Goal: Information Seeking & Learning: Learn about a topic

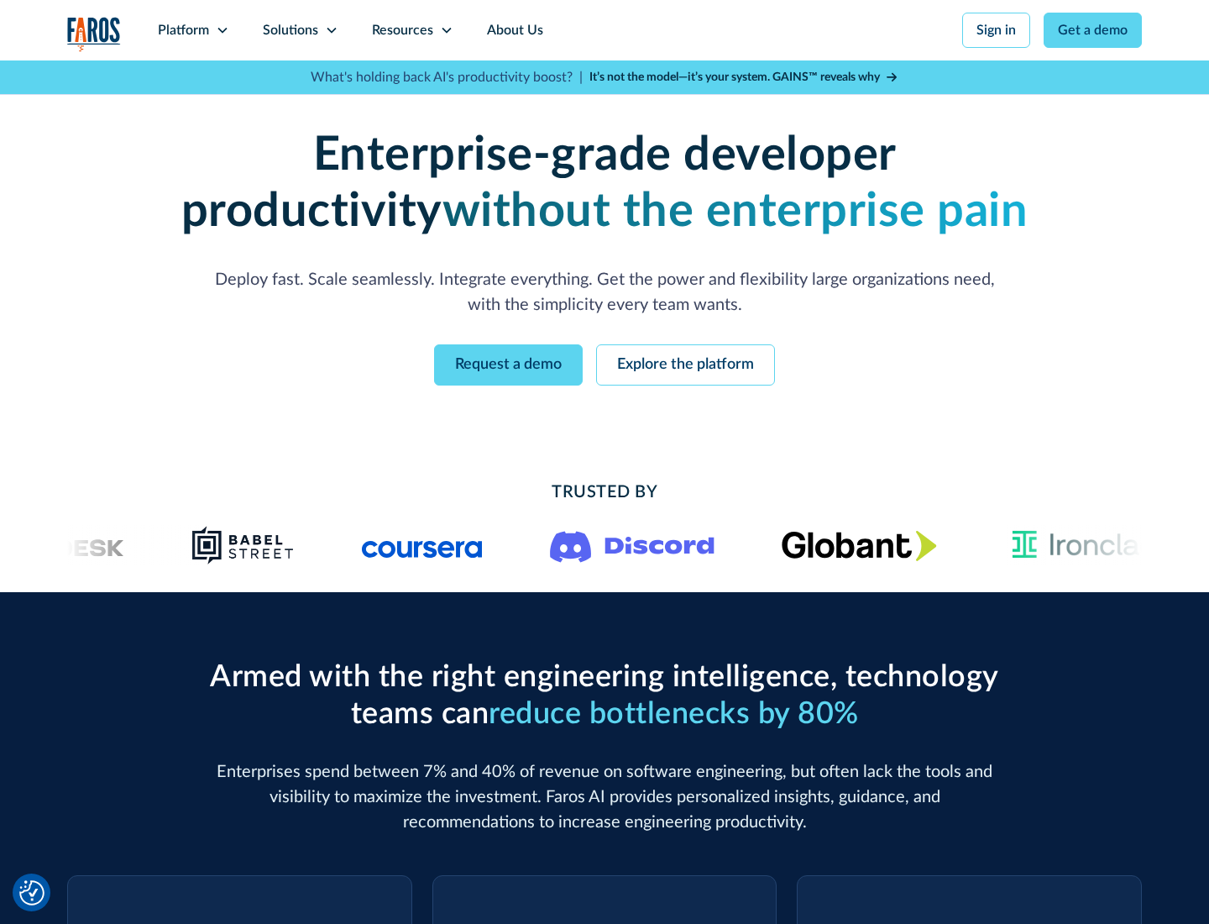
click at [222, 30] on icon at bounding box center [222, 30] width 13 height 13
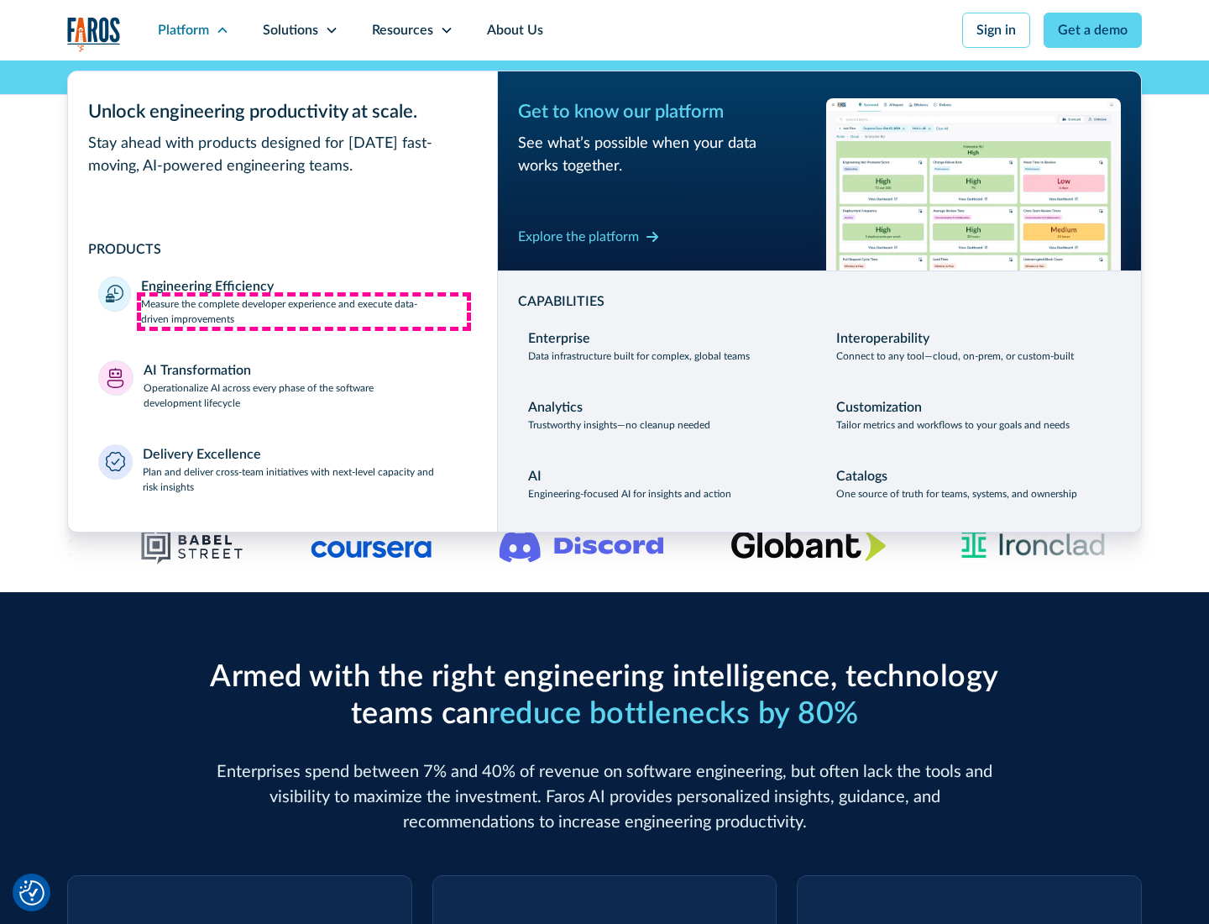
click at [304, 311] on p "Measure the complete developer experience and execute data-driven improvements" at bounding box center [304, 311] width 326 height 30
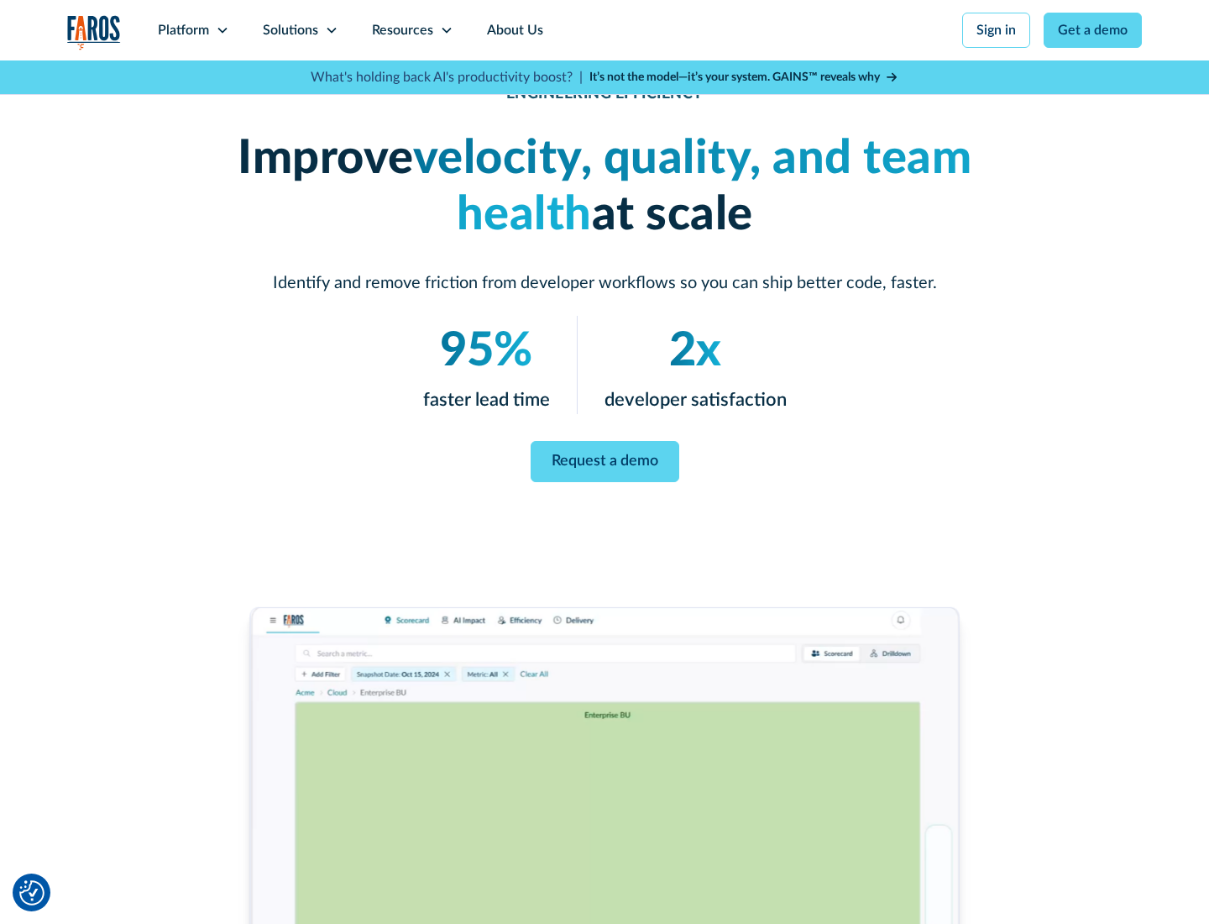
click at [605, 458] on link "Request a demo" at bounding box center [605, 461] width 149 height 41
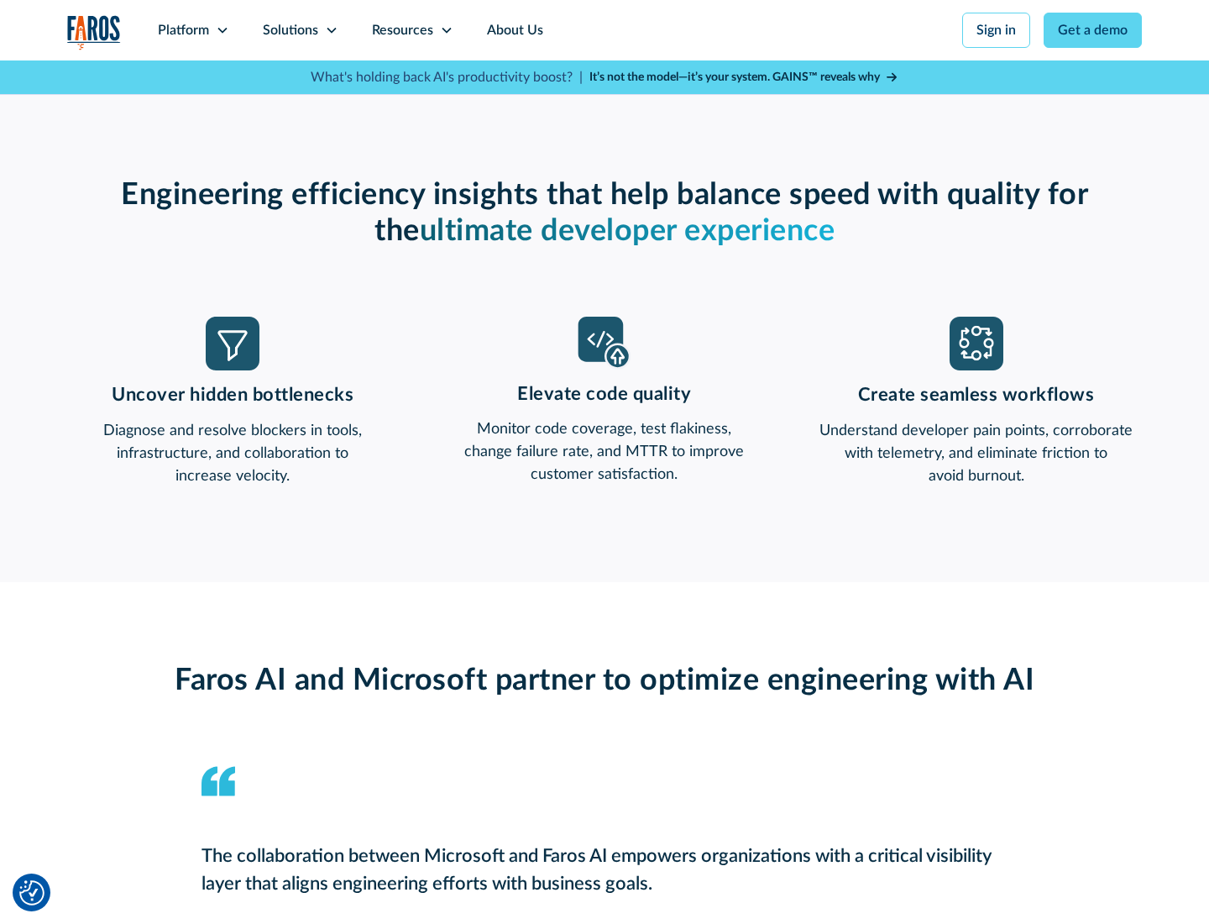
click at [222, 30] on icon at bounding box center [222, 30] width 13 height 13
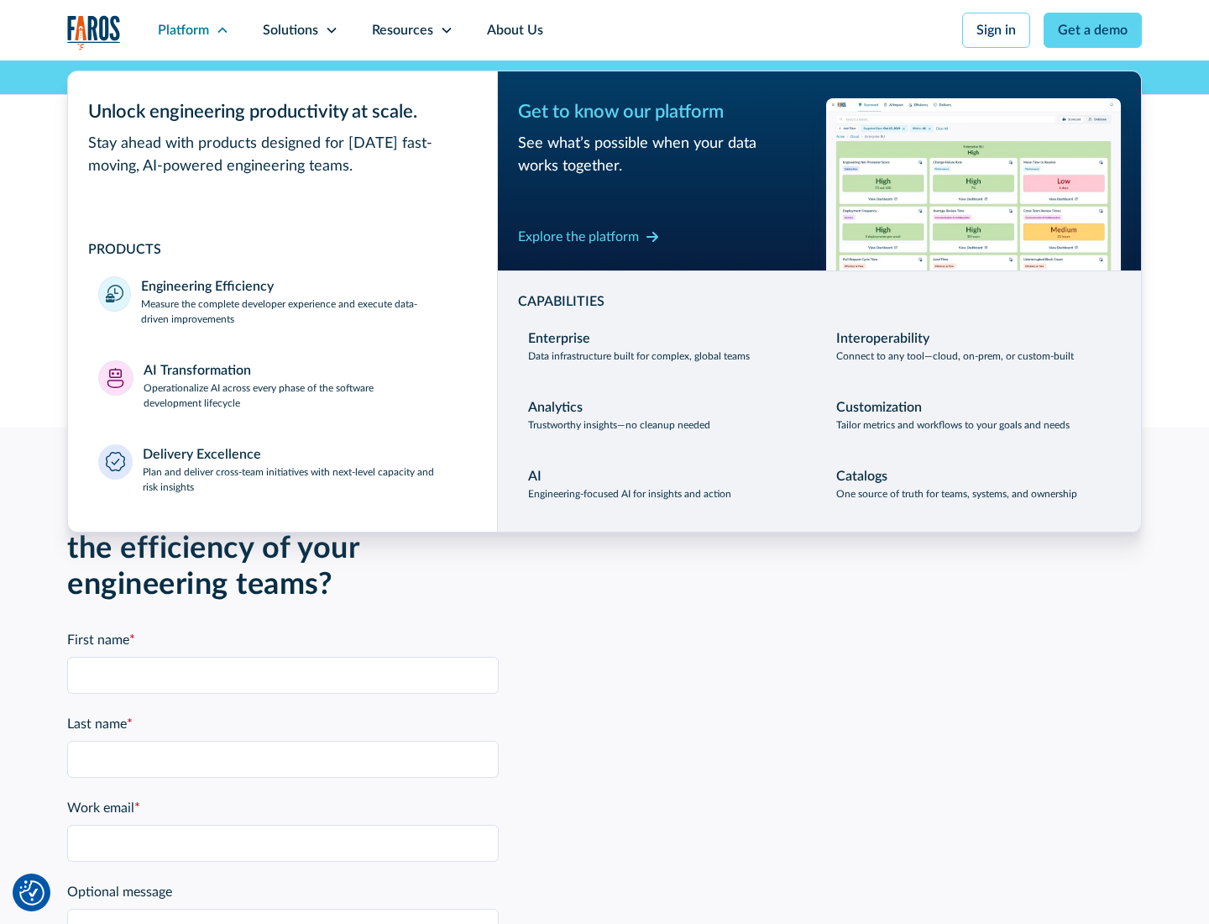
scroll to position [3684, 0]
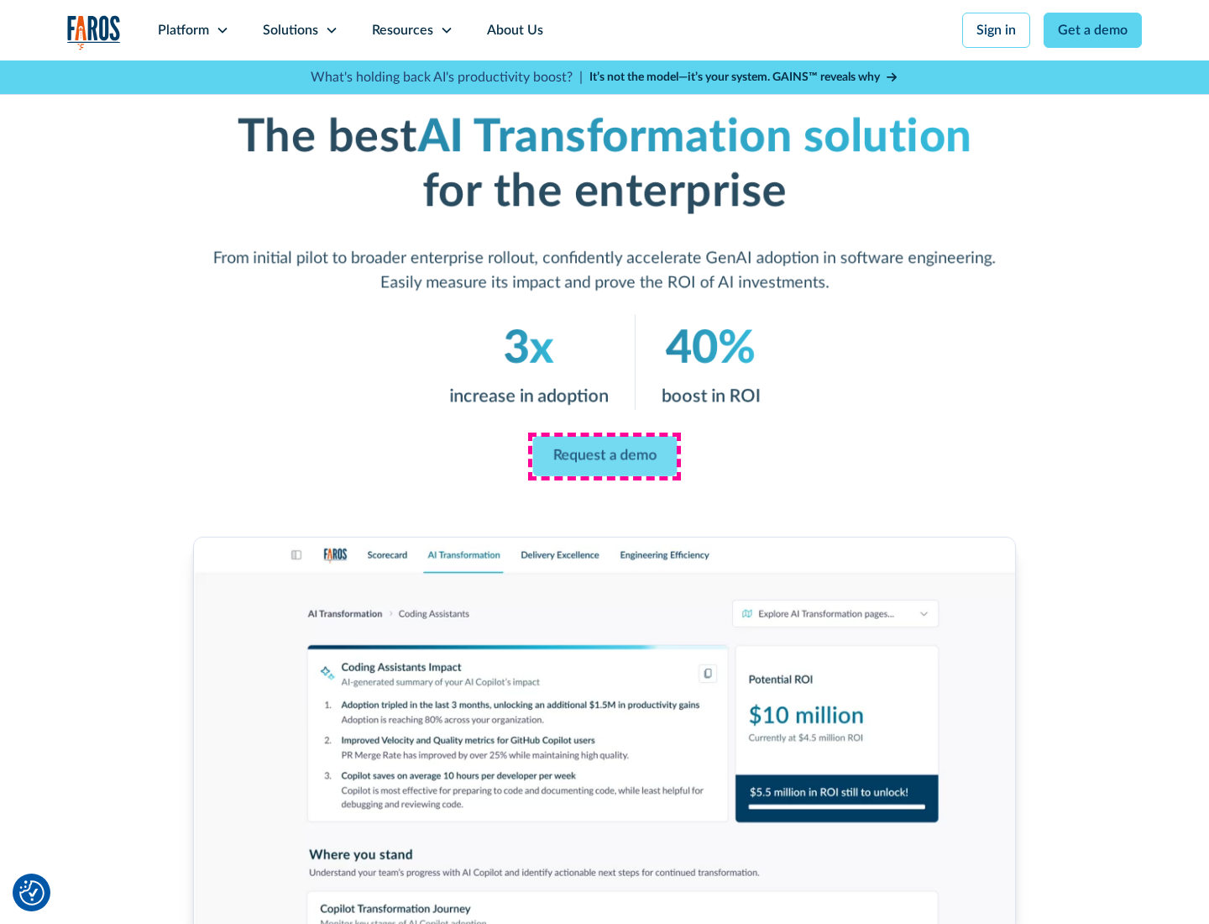
click at [605, 456] on link "Request a demo" at bounding box center [604, 457] width 144 height 40
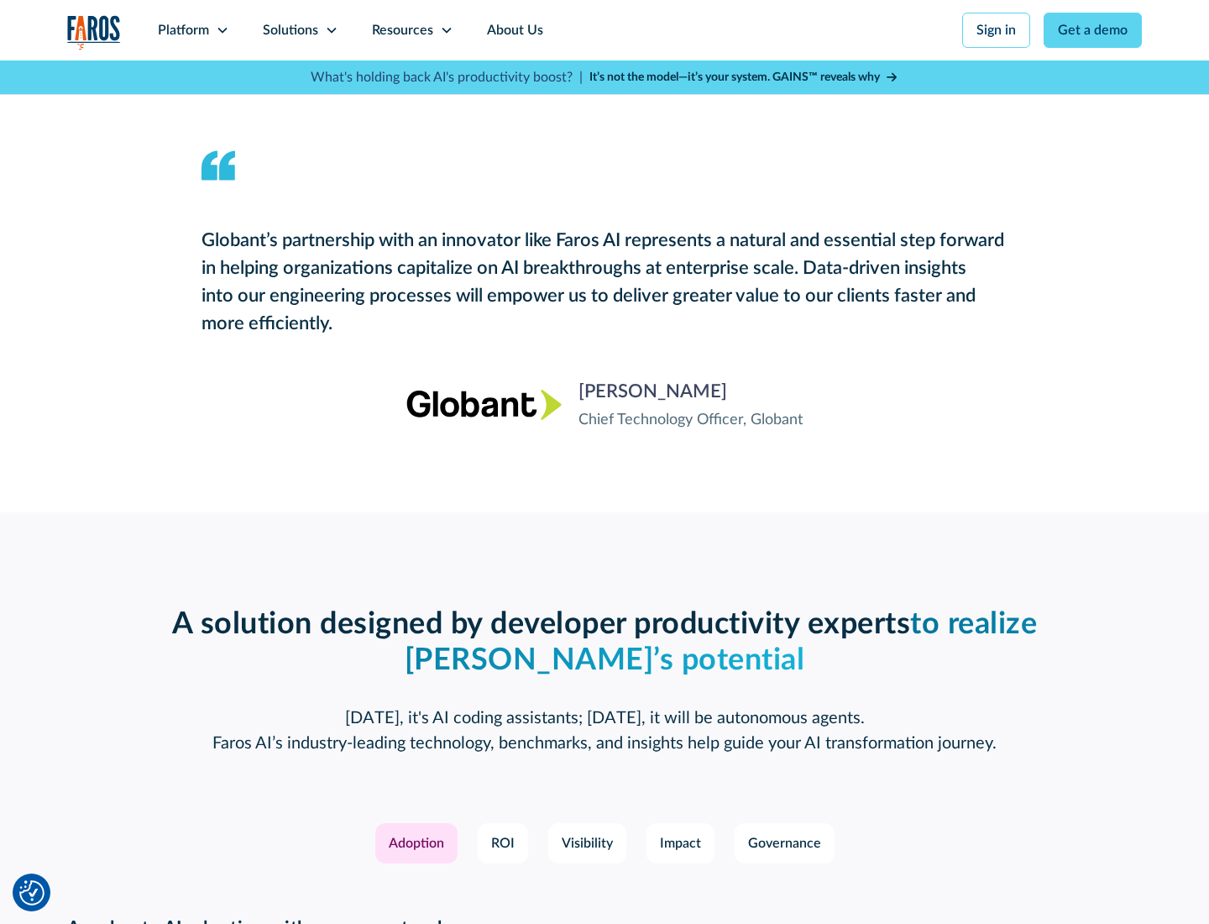
click at [193, 30] on div "Platform" at bounding box center [183, 30] width 51 height 20
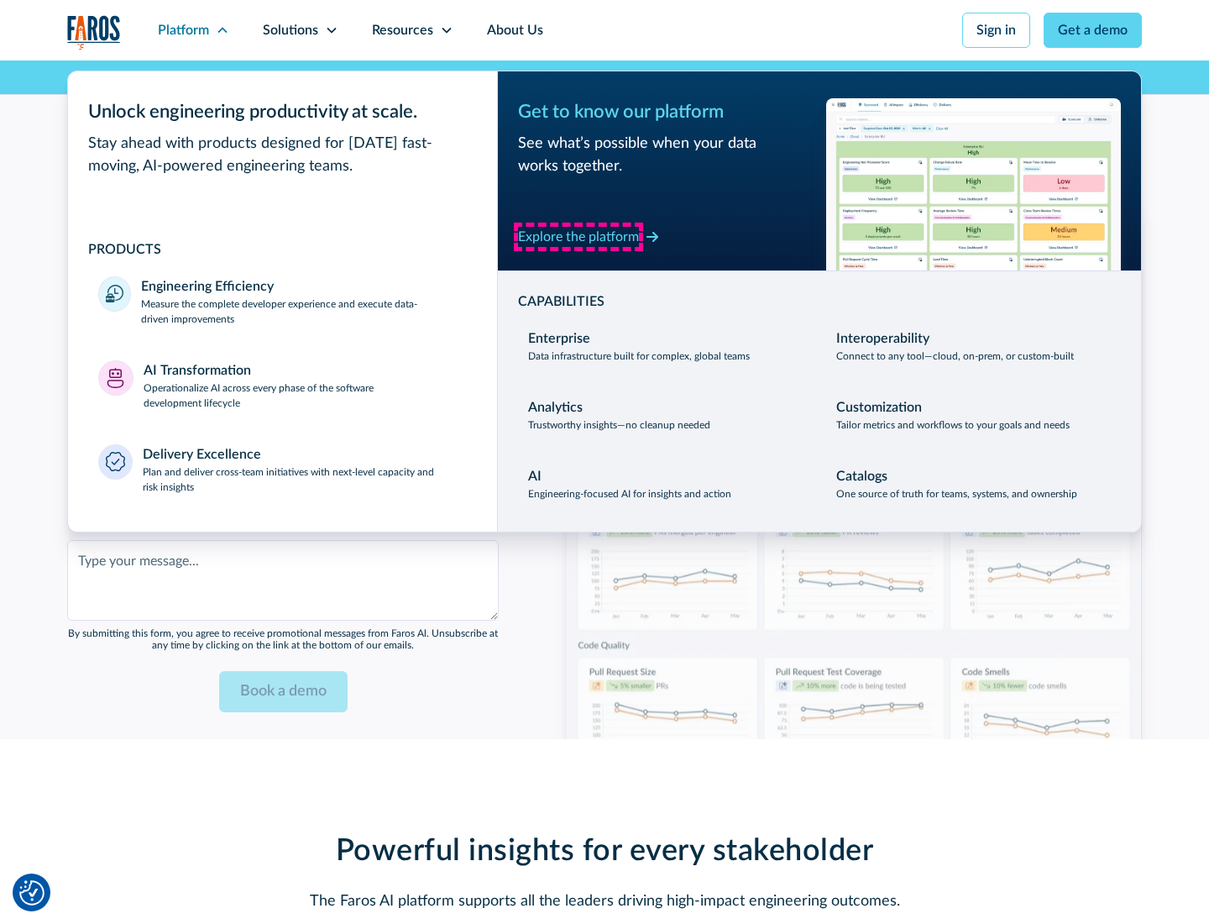
scroll to position [4087, 0]
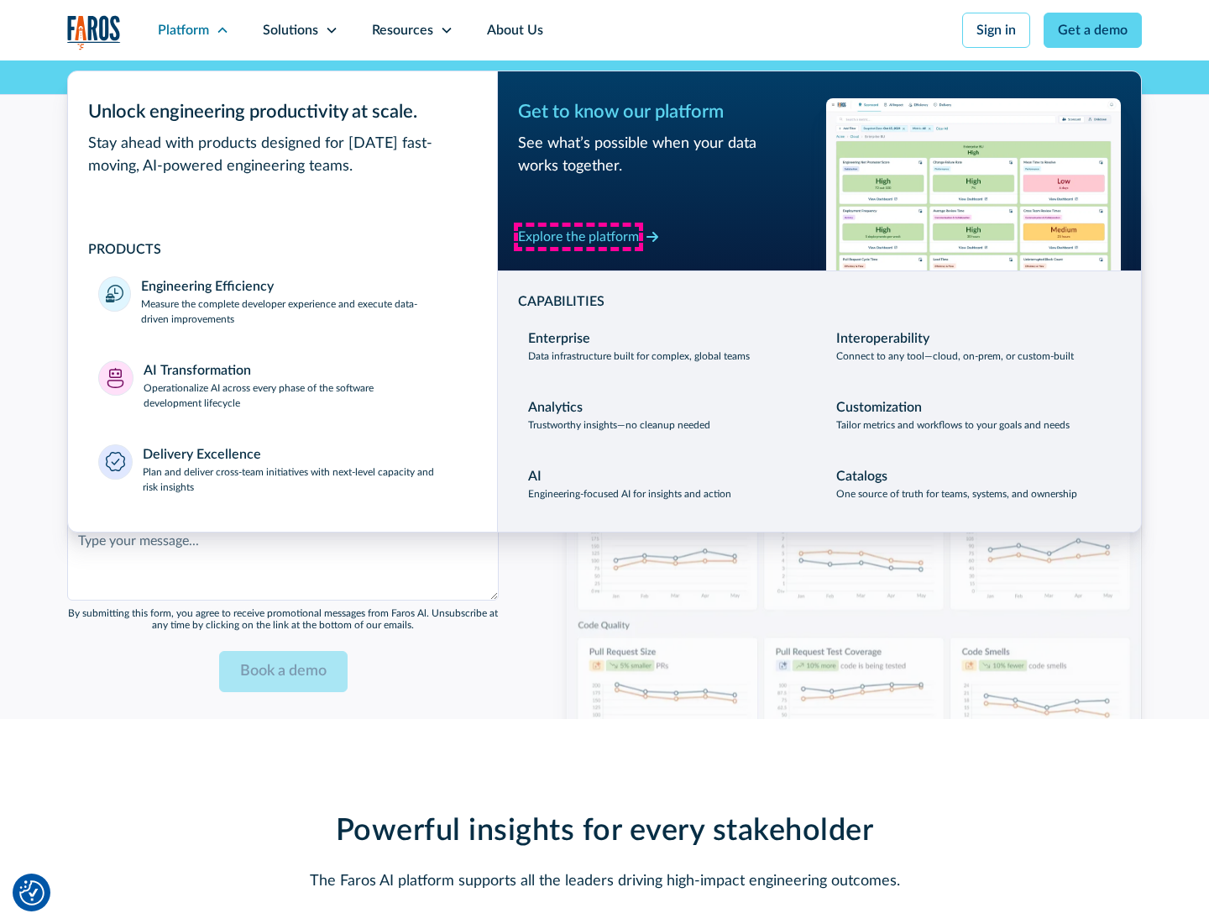
click at [579, 236] on div "Explore the platform" at bounding box center [578, 237] width 121 height 20
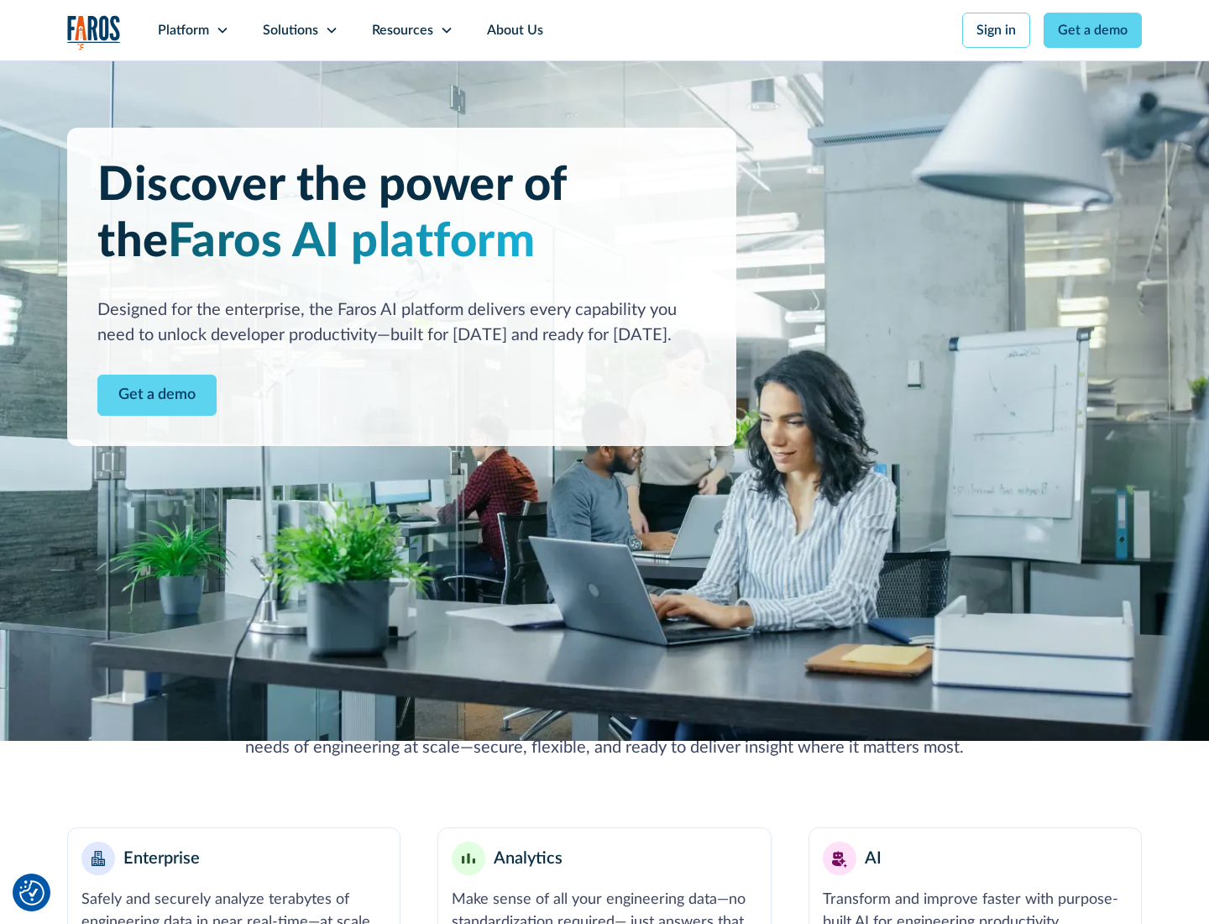
click at [157, 395] on link "Get a demo" at bounding box center [156, 394] width 119 height 41
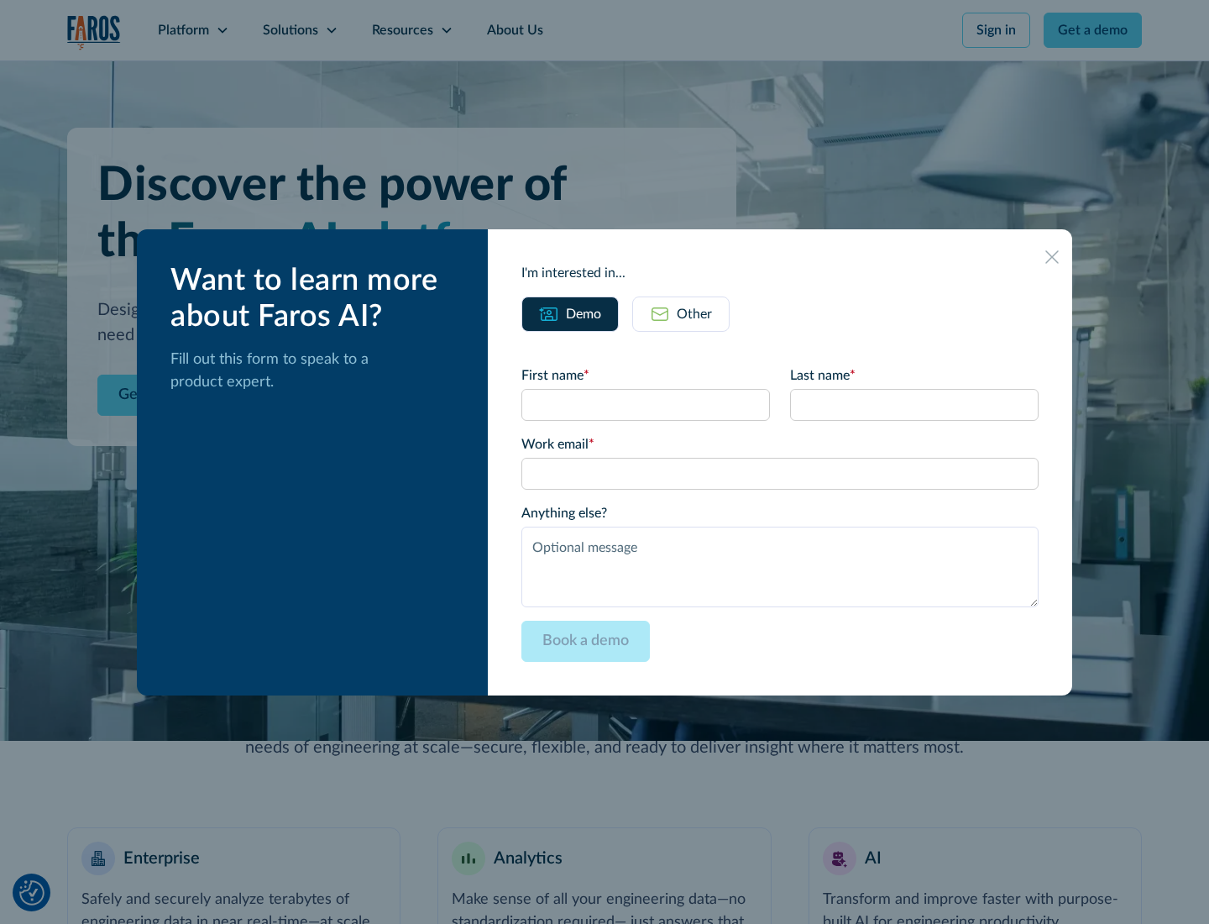
click at [694, 313] on div "Other" at bounding box center [694, 314] width 35 height 20
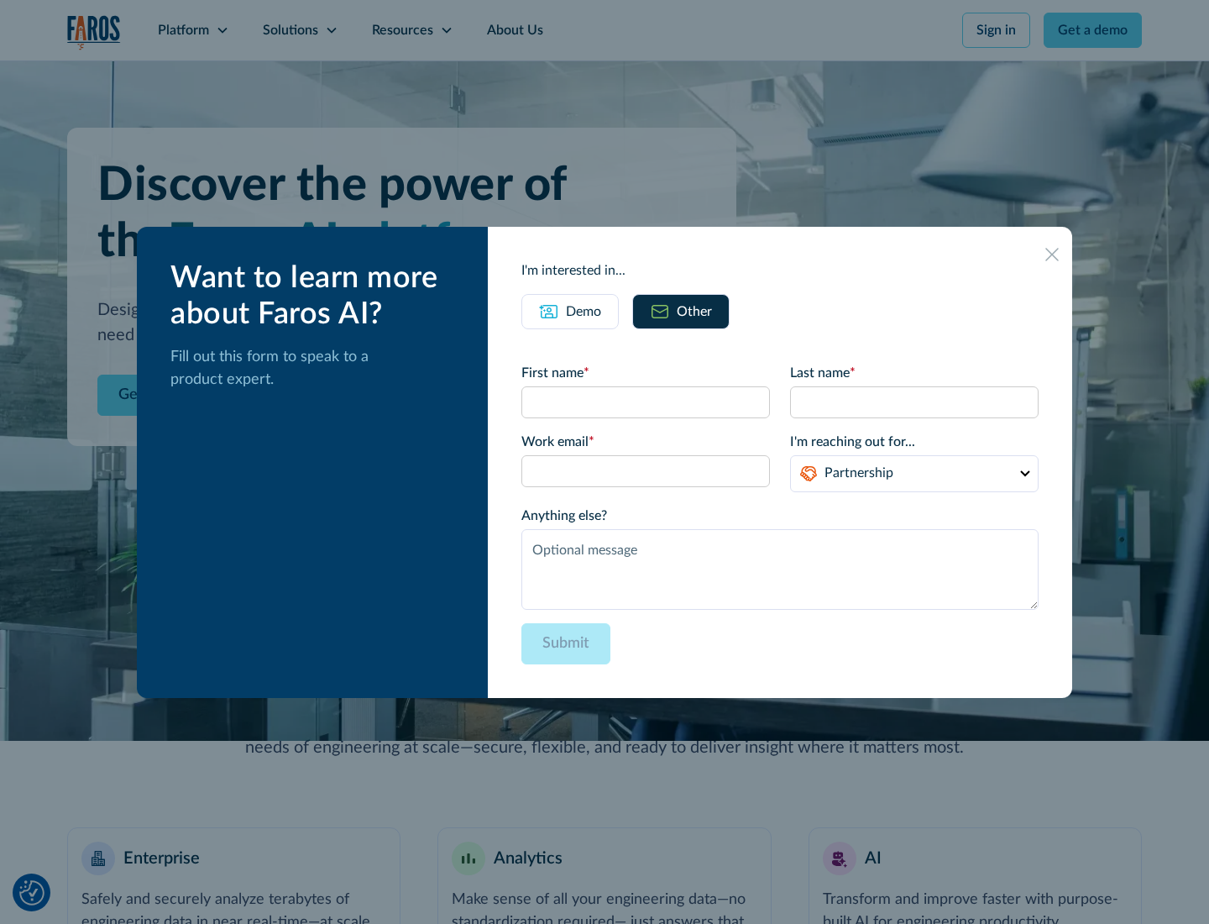
click at [584, 311] on div "Demo" at bounding box center [583, 311] width 35 height 20
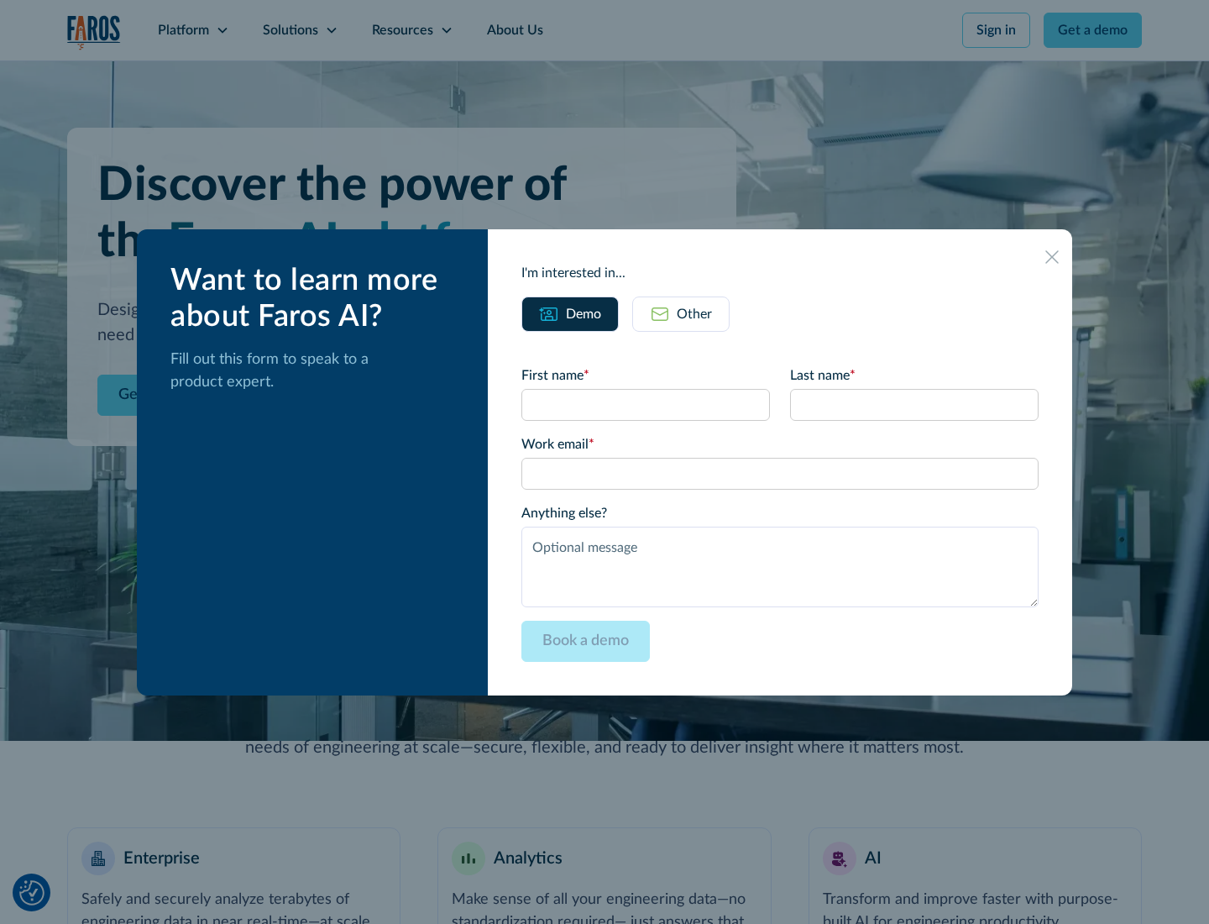
click at [1052, 256] on icon at bounding box center [1051, 256] width 13 height 13
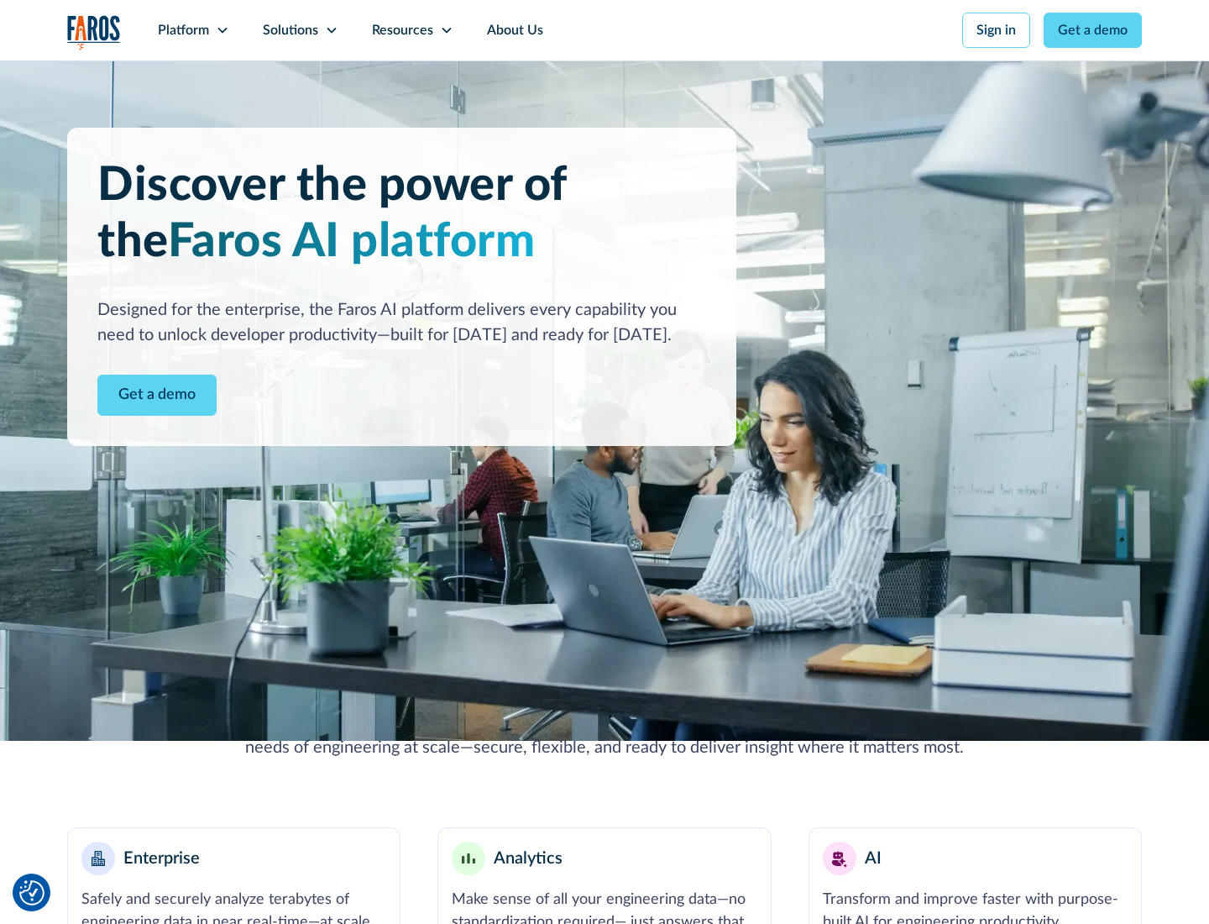
click at [222, 30] on icon at bounding box center [222, 30] width 13 height 13
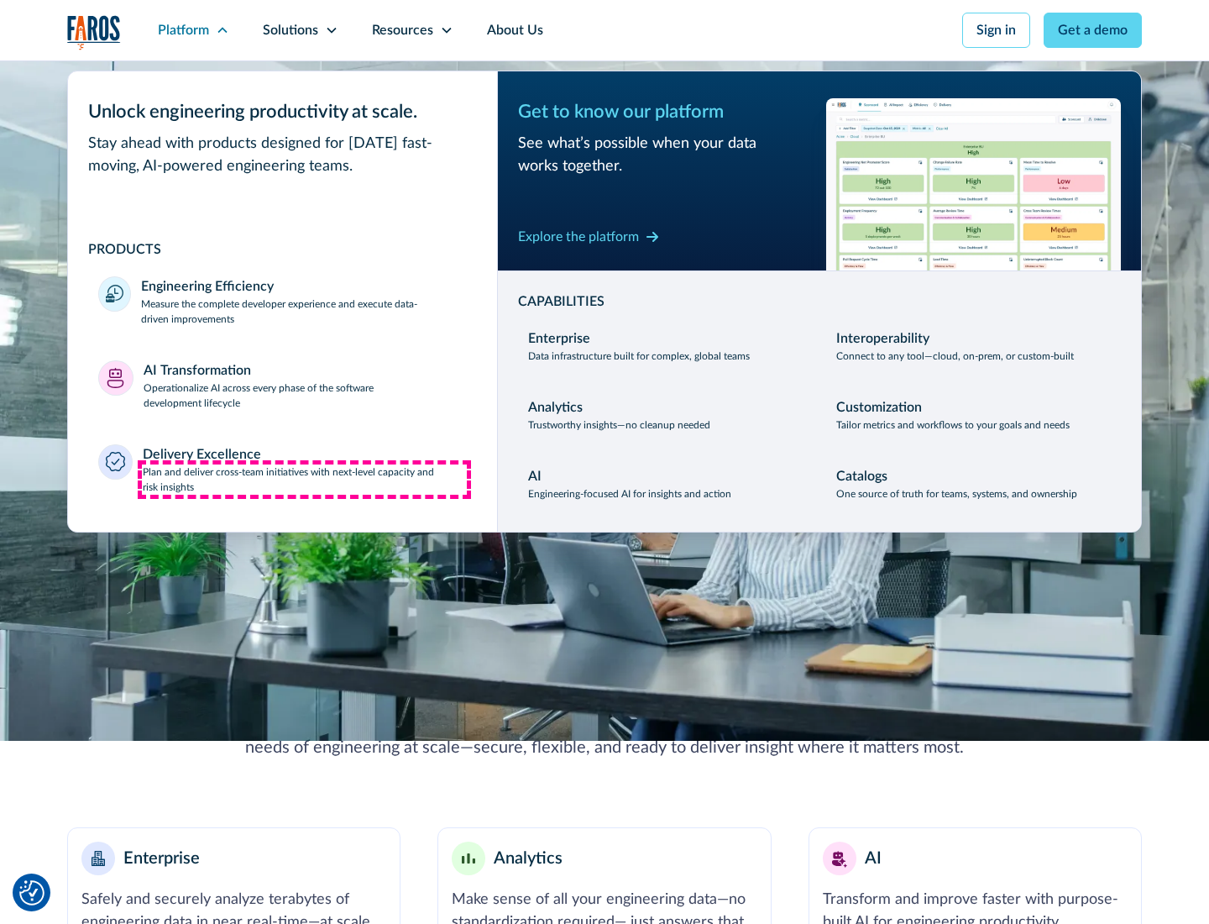
click at [304, 479] on p "Plan and deliver cross-team initiatives with next-level capacity and risk insig…" at bounding box center [305, 479] width 325 height 30
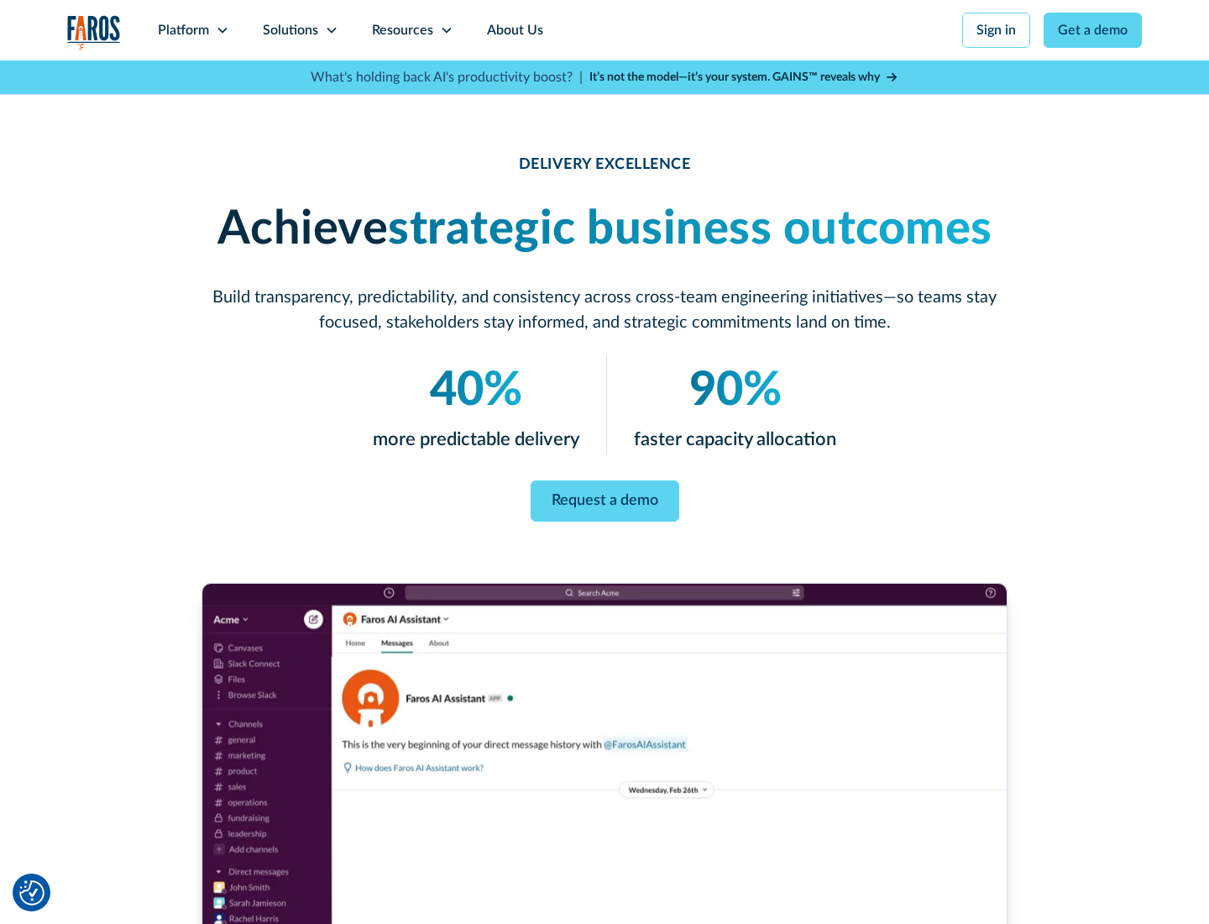
click at [331, 30] on icon at bounding box center [331, 30] width 13 height 13
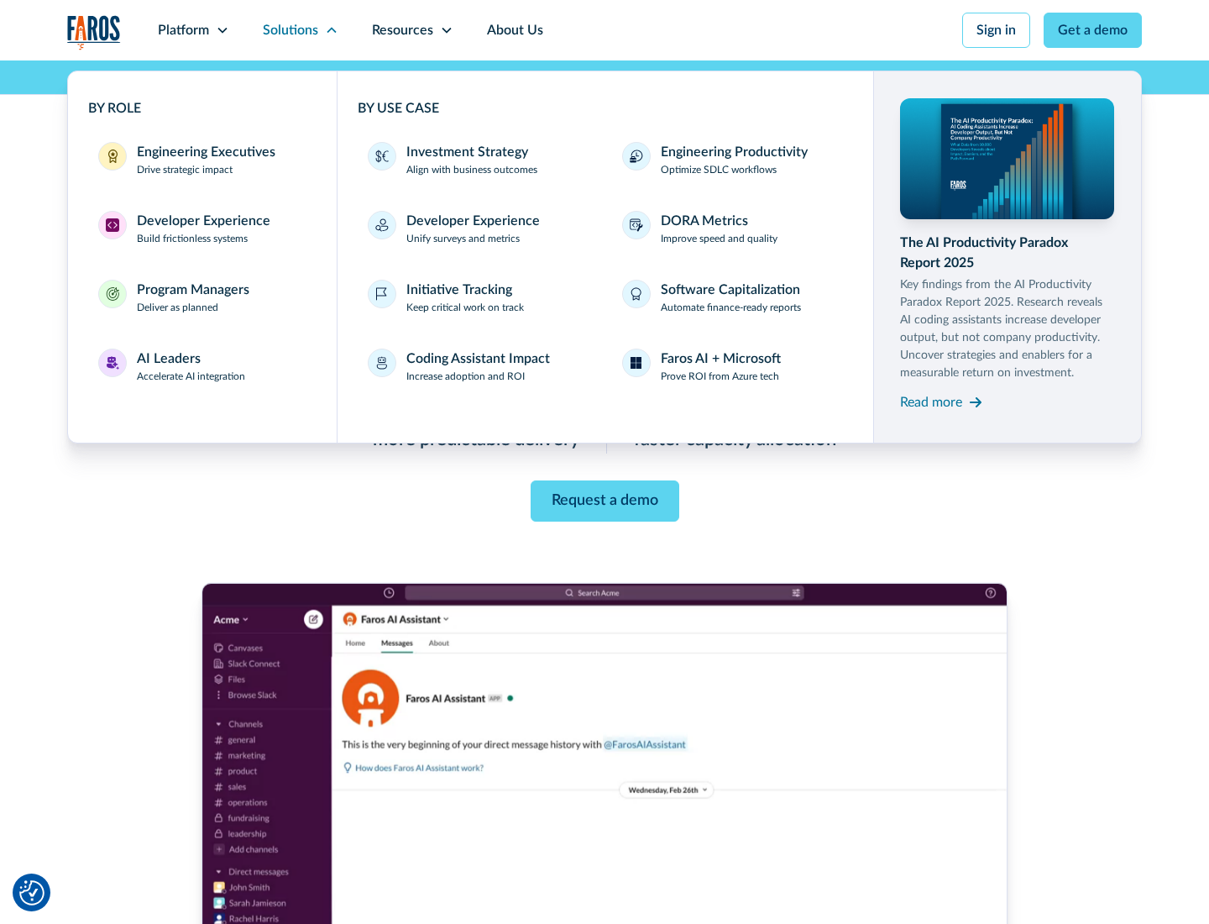
click at [202, 160] on div "Engineering Executives" at bounding box center [206, 152] width 139 height 20
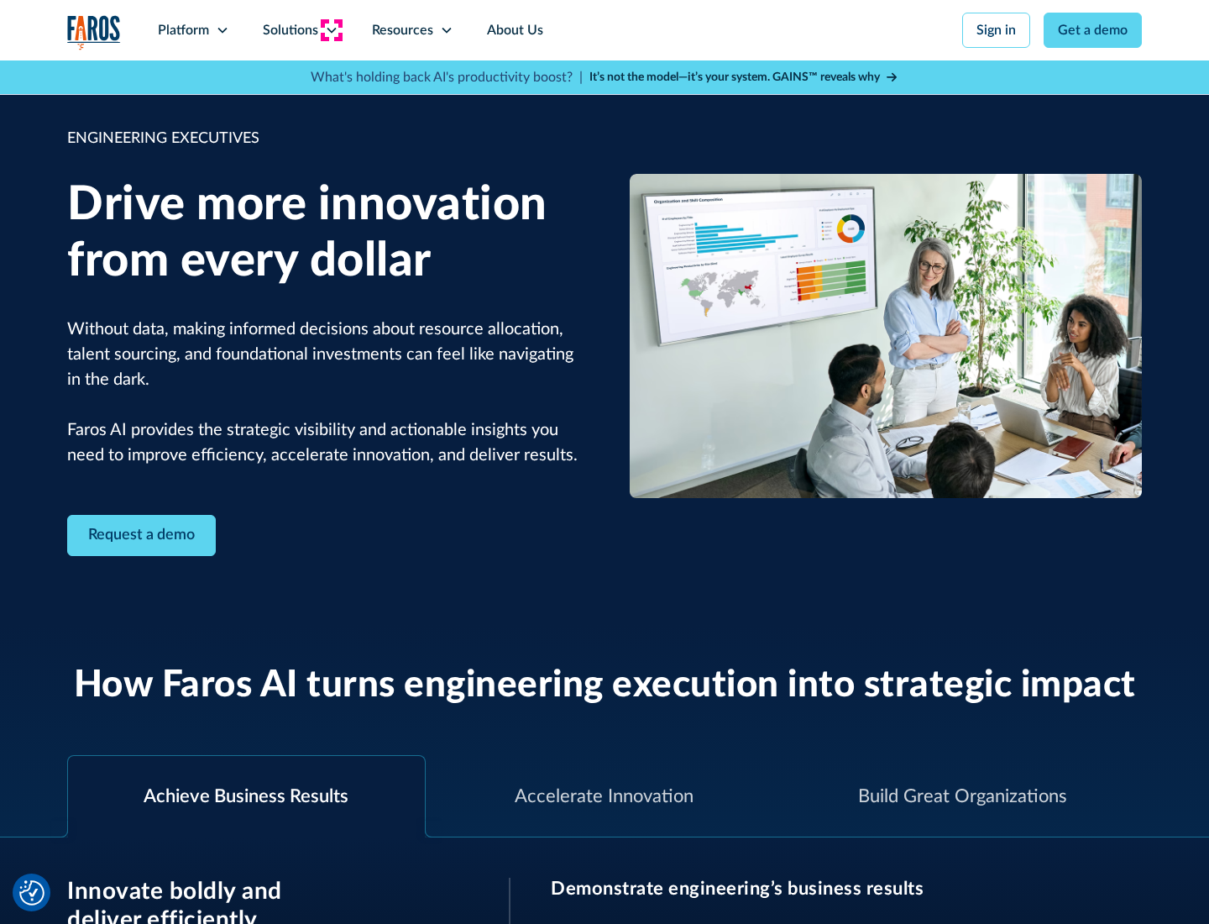
click at [331, 30] on icon at bounding box center [331, 30] width 13 height 13
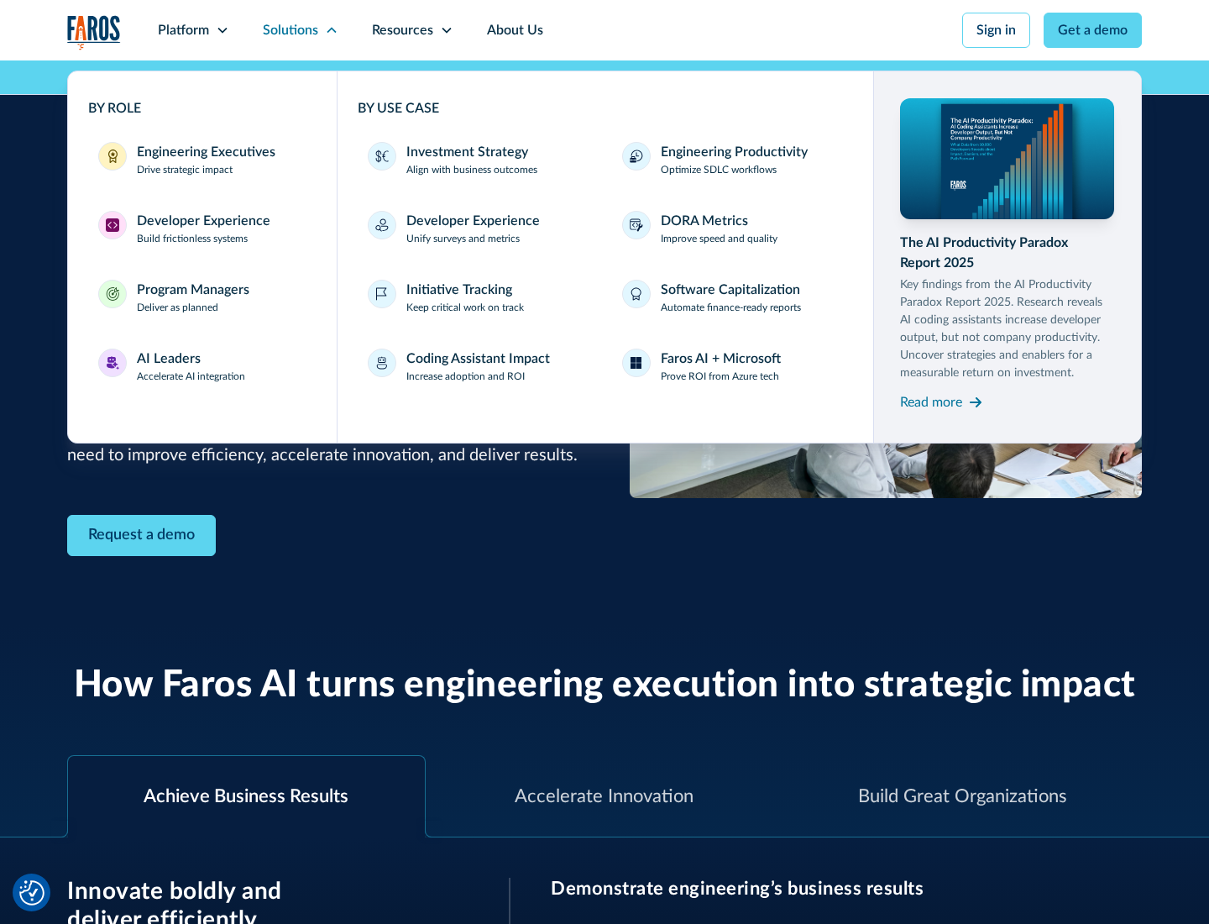
click at [202, 221] on div "Developer Experience" at bounding box center [204, 221] width 134 height 20
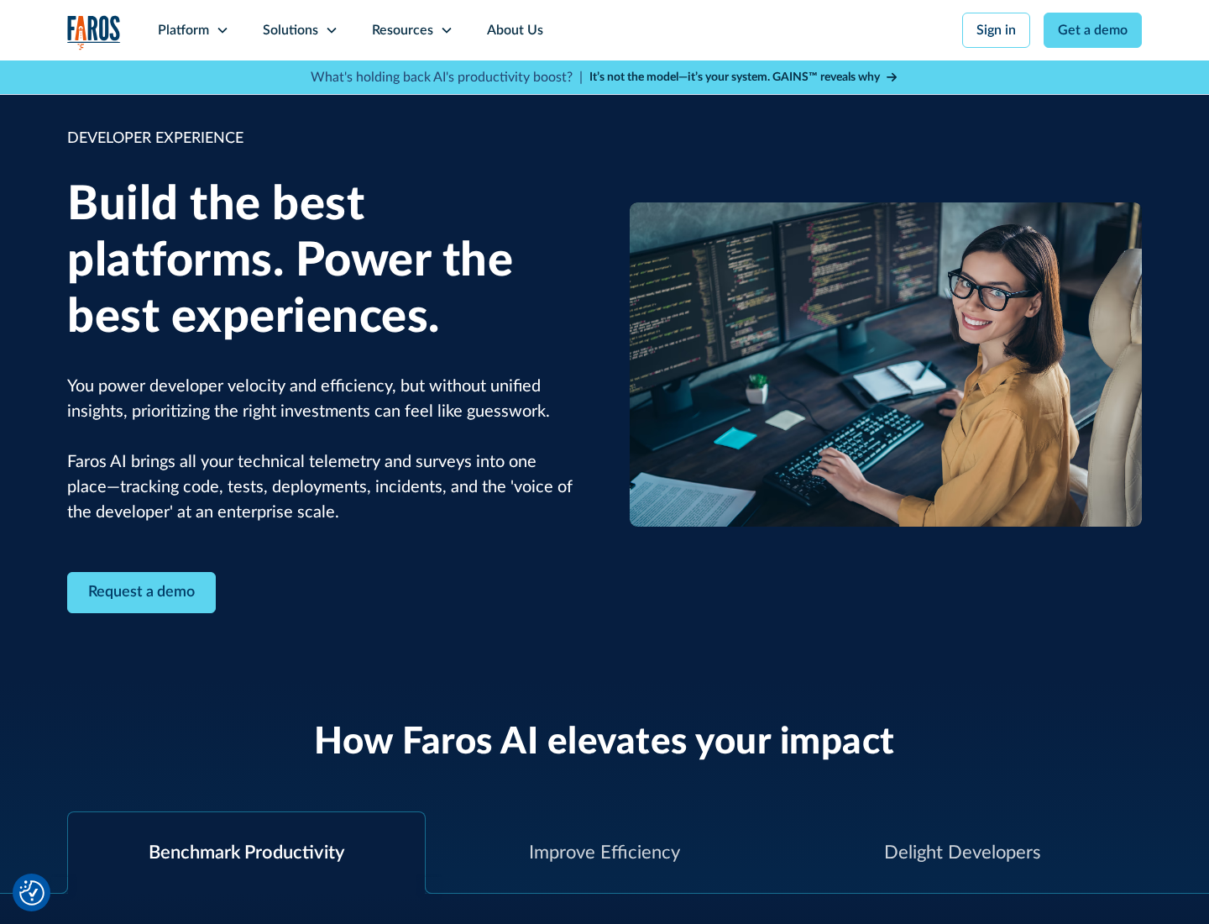
click at [300, 30] on div "Solutions" at bounding box center [290, 30] width 55 height 20
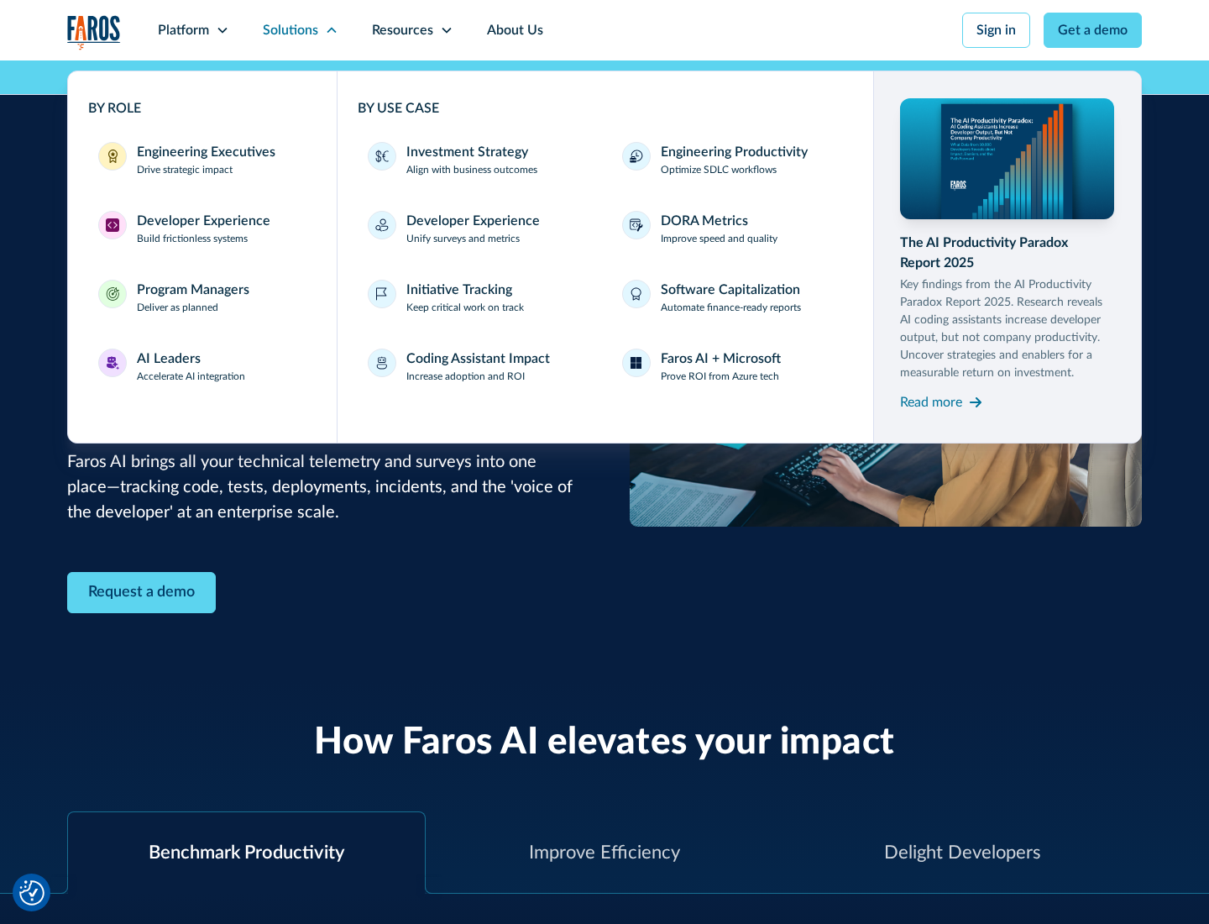
click at [192, 297] on div "Program Managers" at bounding box center [193, 290] width 113 height 20
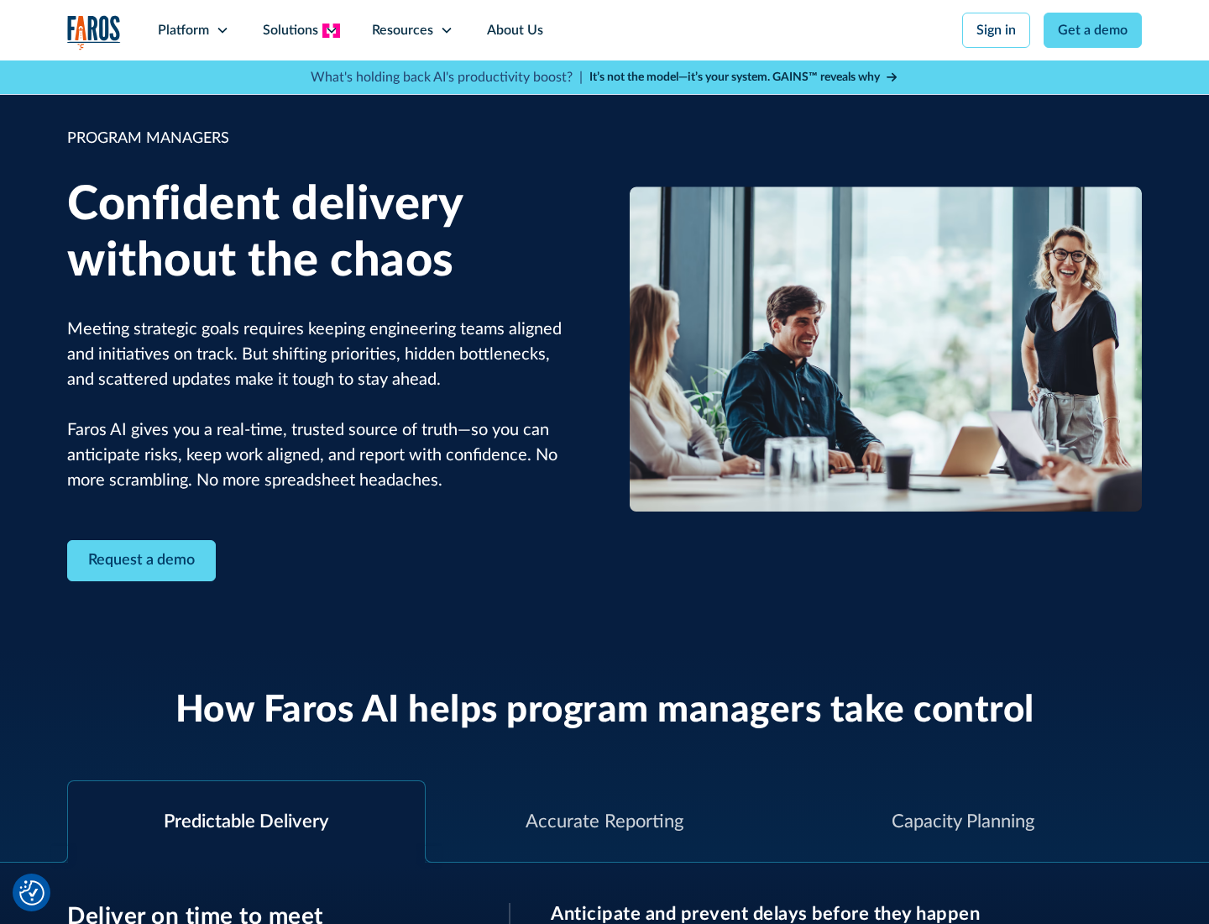
click at [331, 30] on icon at bounding box center [331, 30] width 13 height 13
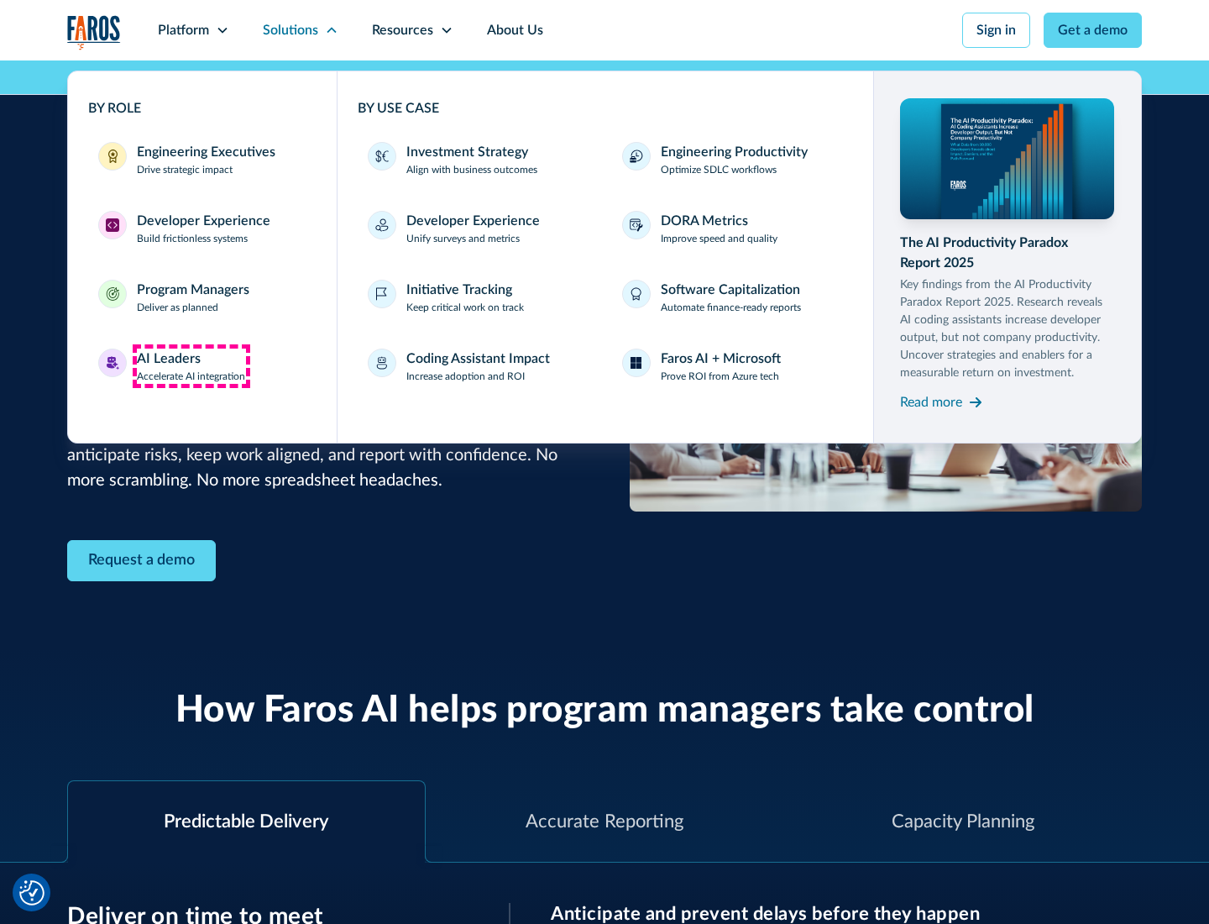
click at [191, 366] on div "AI Leaders" at bounding box center [169, 358] width 64 height 20
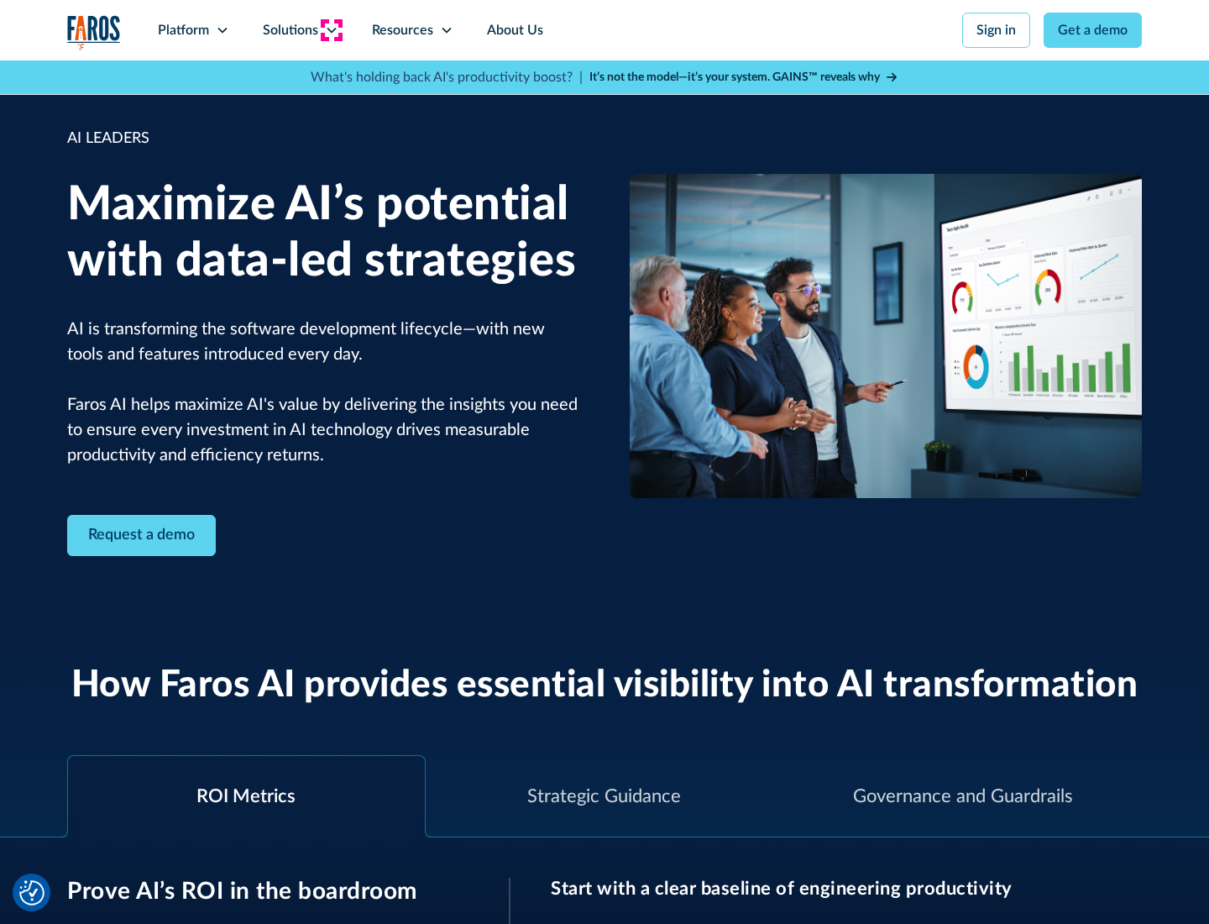
click at [331, 30] on icon at bounding box center [331, 30] width 13 height 13
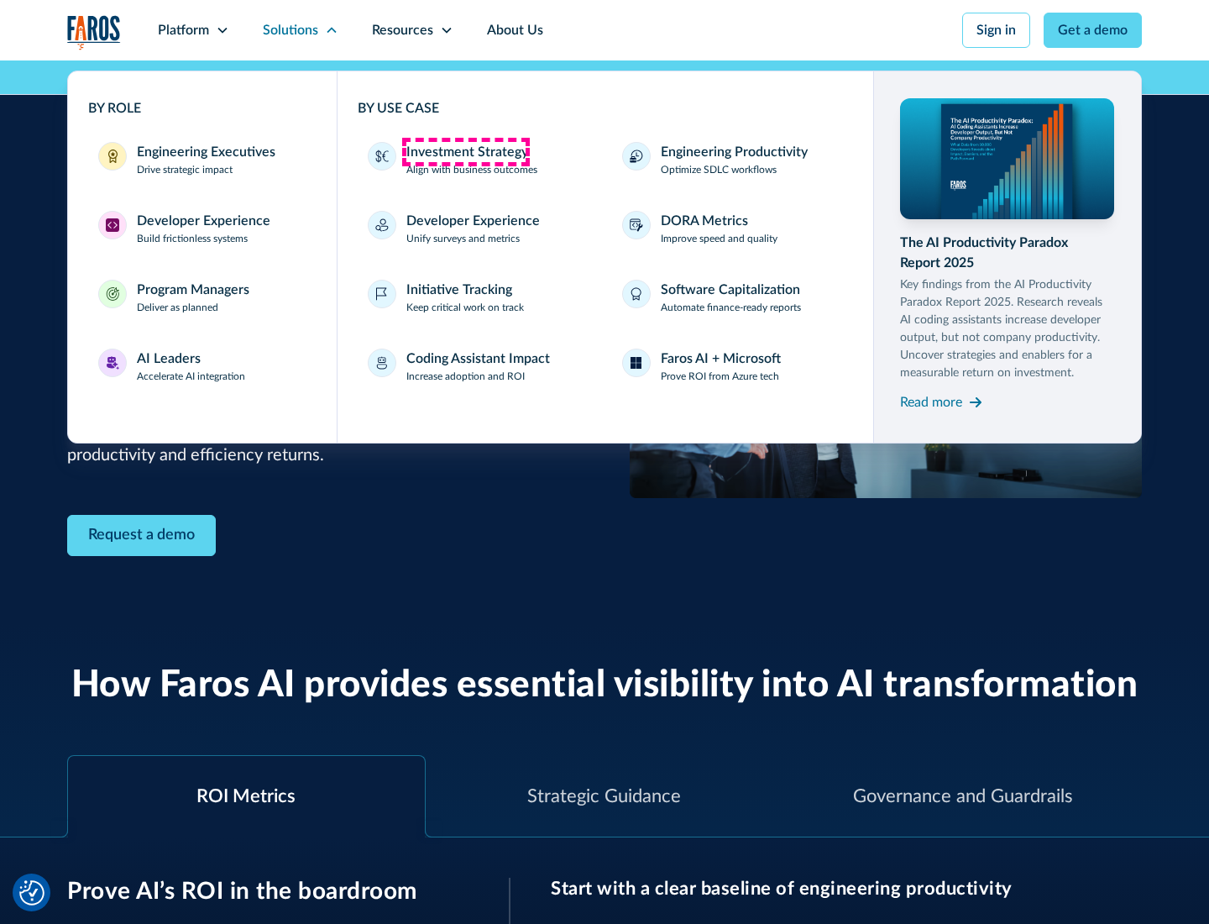
click at [465, 152] on div "Investment Strategy" at bounding box center [467, 152] width 122 height 20
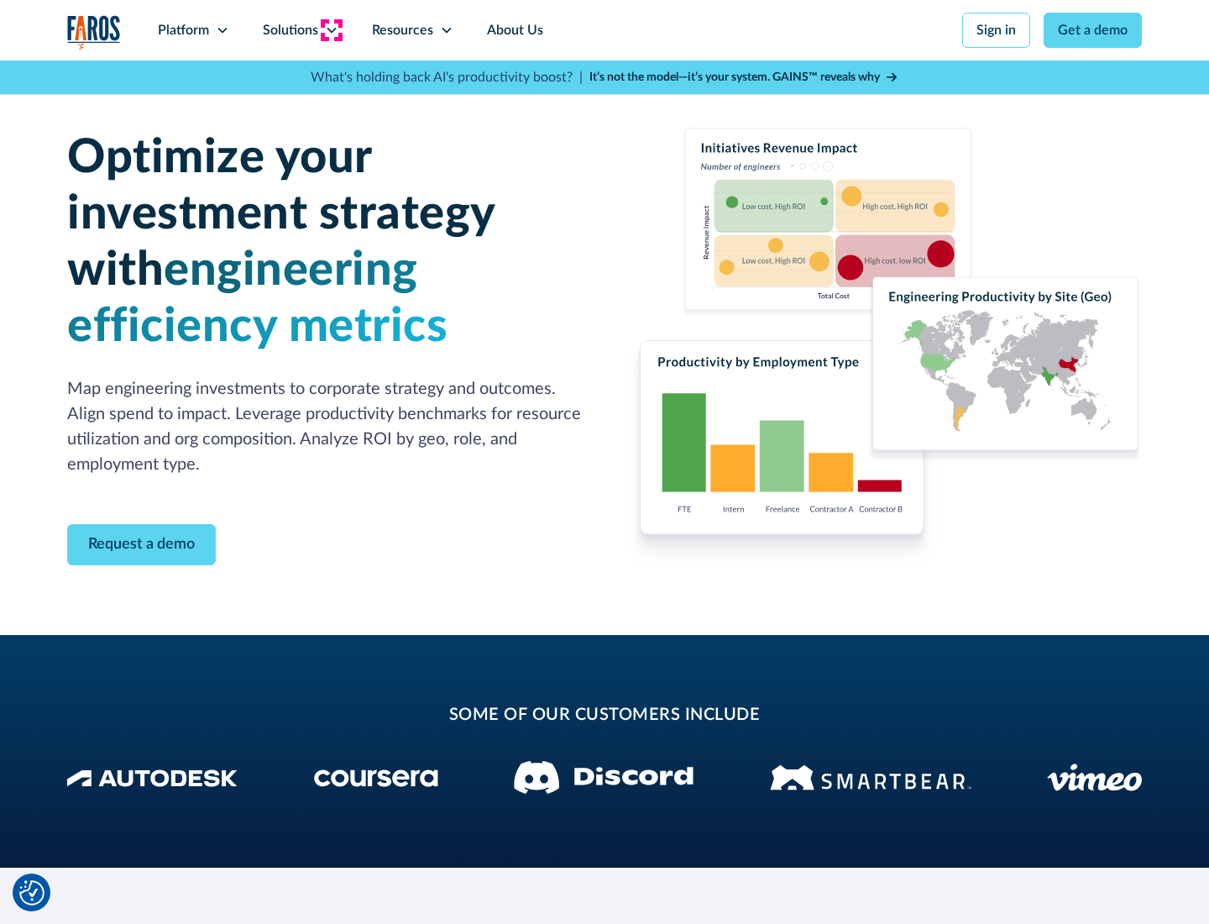
click at [331, 30] on icon at bounding box center [331, 30] width 13 height 13
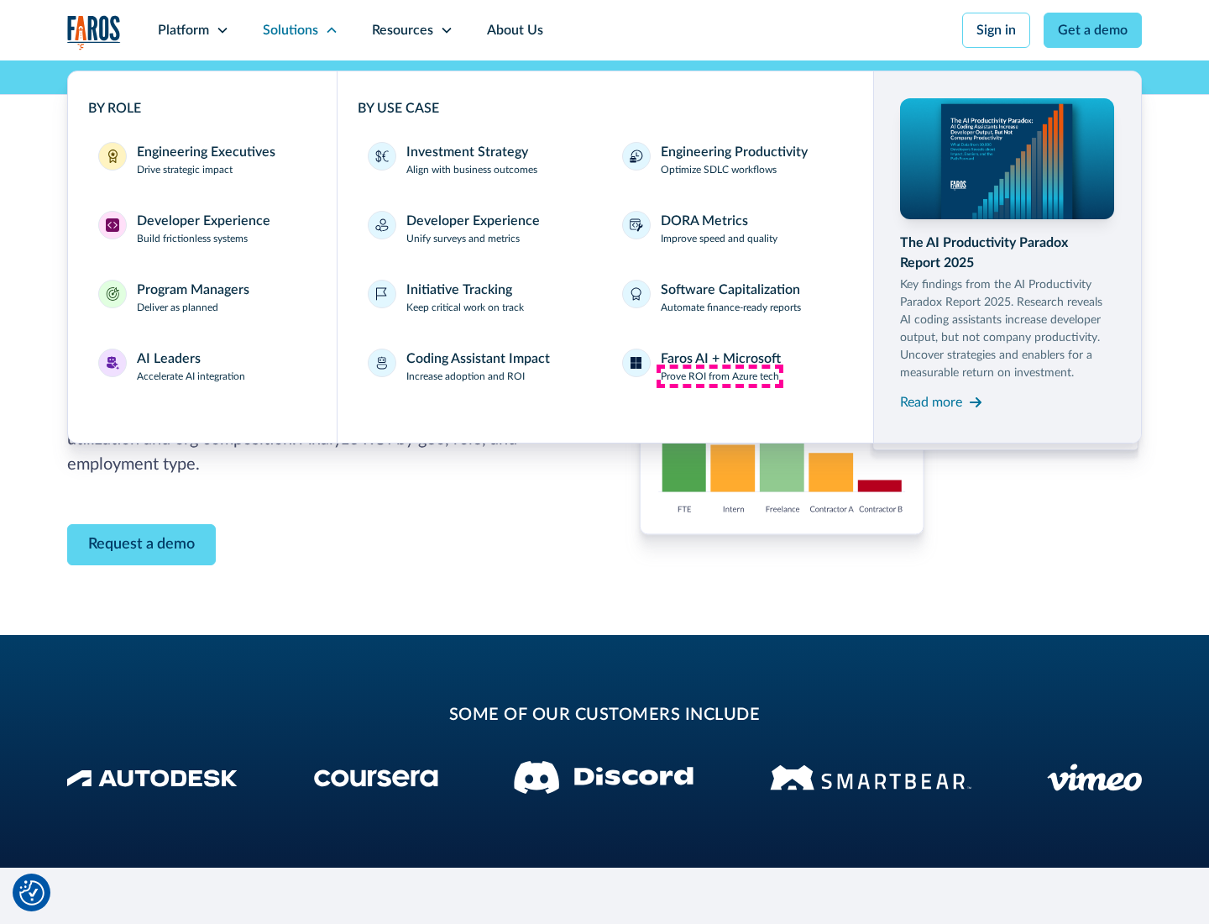
click at [720, 376] on p "Prove ROI from Azure tech" at bounding box center [720, 376] width 118 height 15
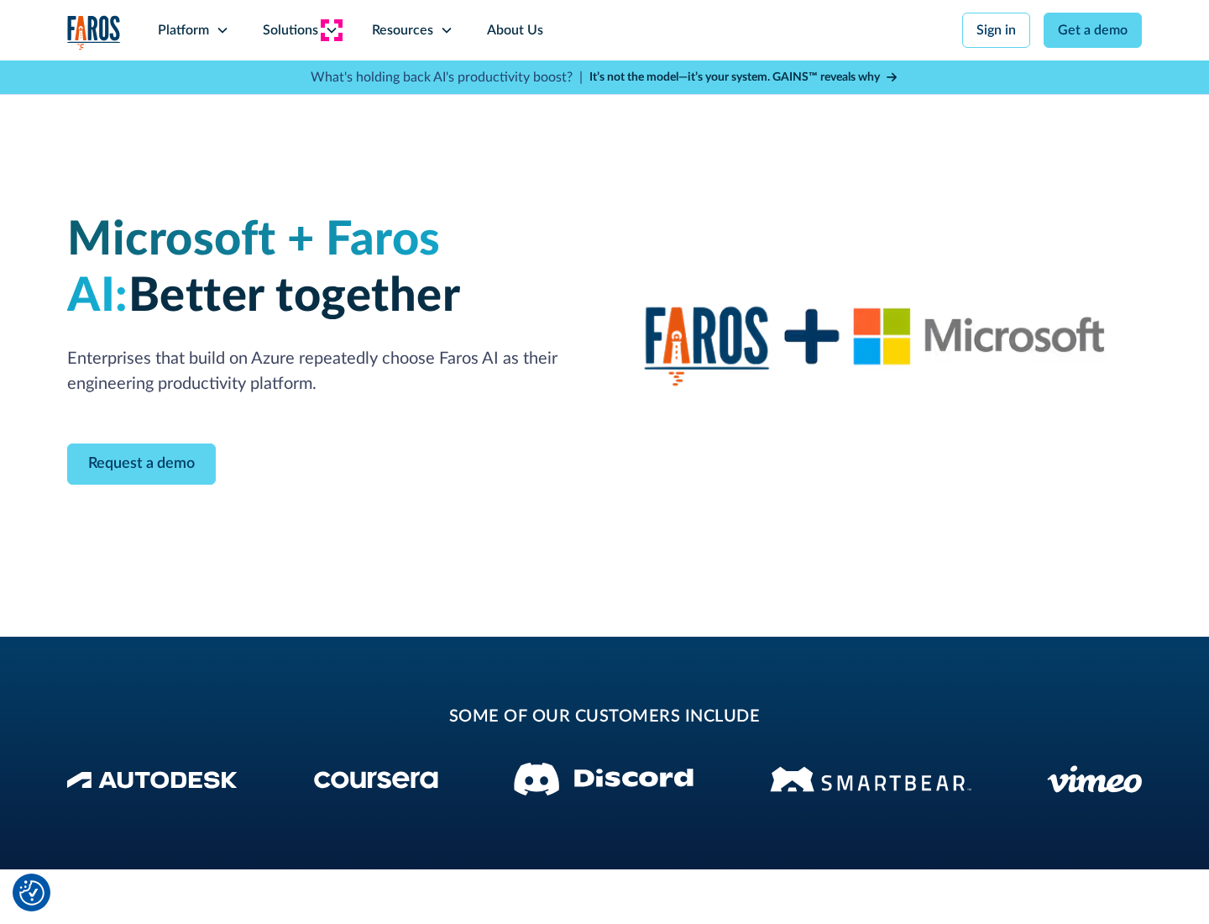
click at [331, 30] on icon at bounding box center [331, 30] width 13 height 13
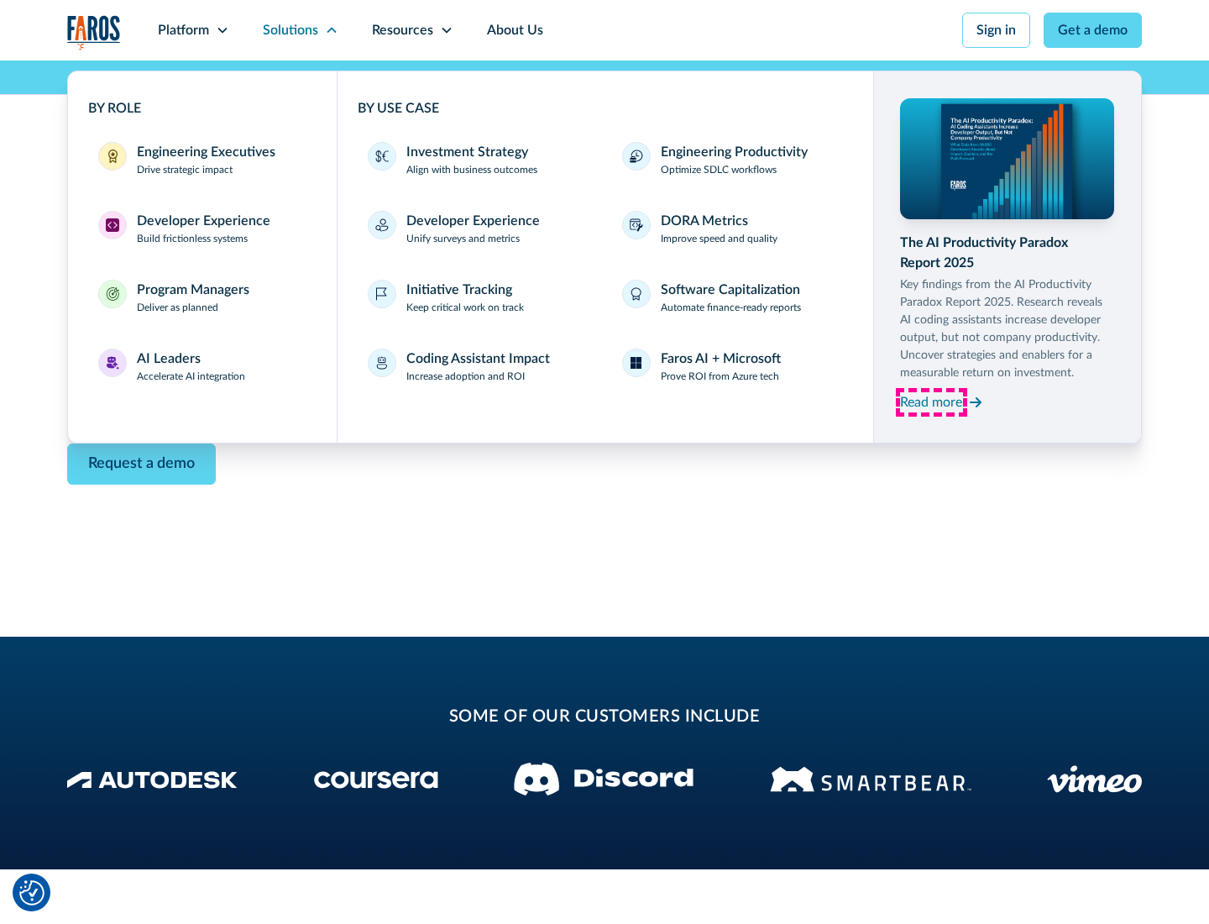
click at [931, 401] on div "Read more" at bounding box center [931, 402] width 62 height 20
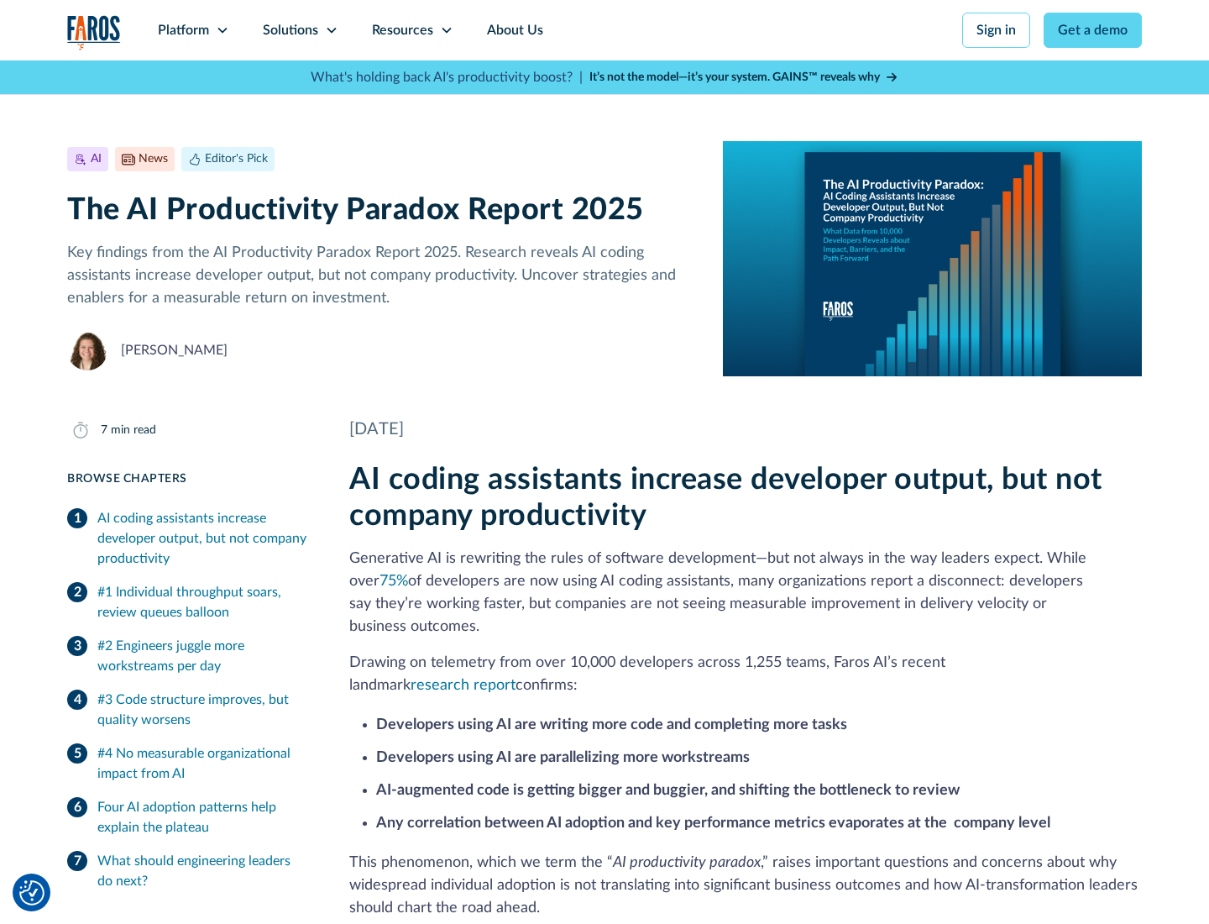
click at [445, 30] on icon at bounding box center [446, 30] width 13 height 13
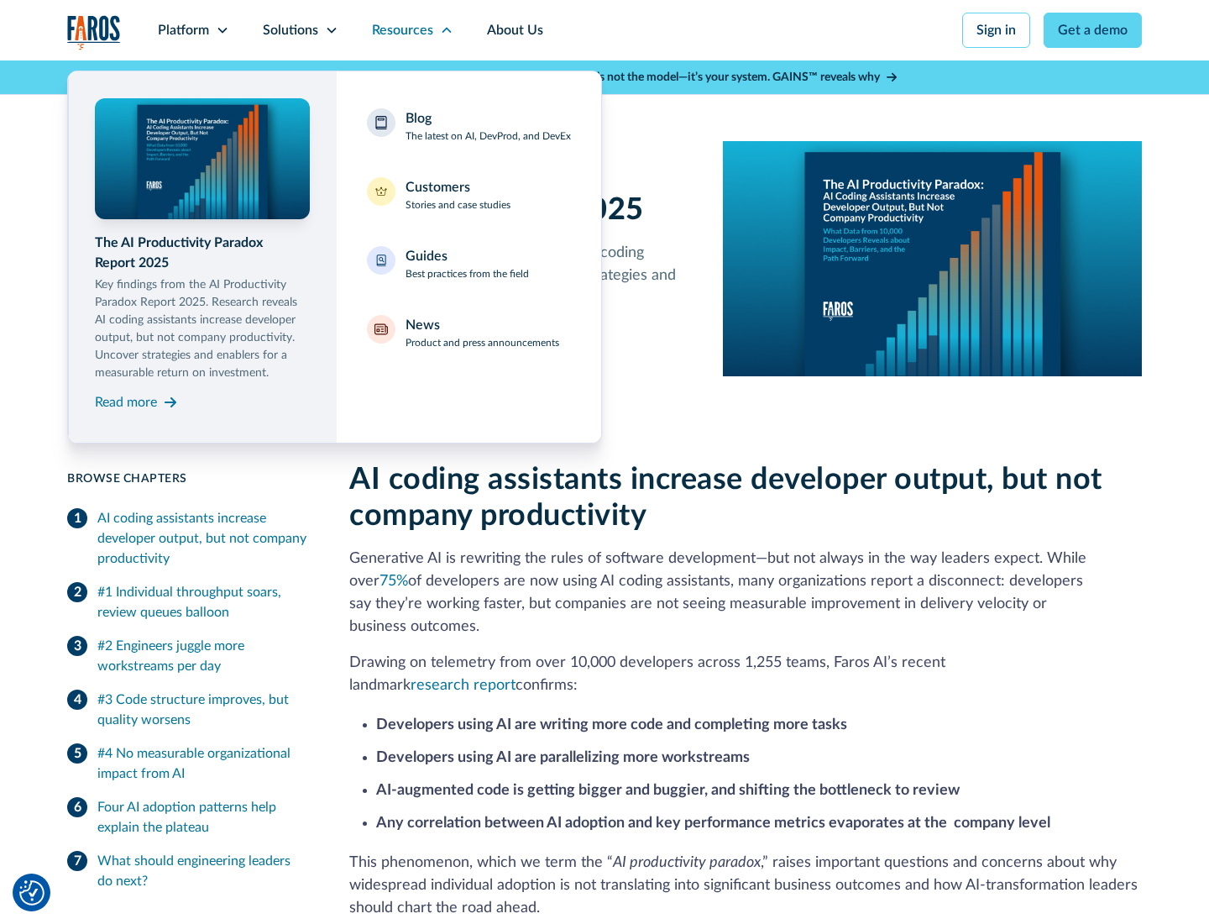
click at [488, 126] on div "Blog The latest on AI, DevProd, and DevEx" at bounding box center [488, 125] width 165 height 35
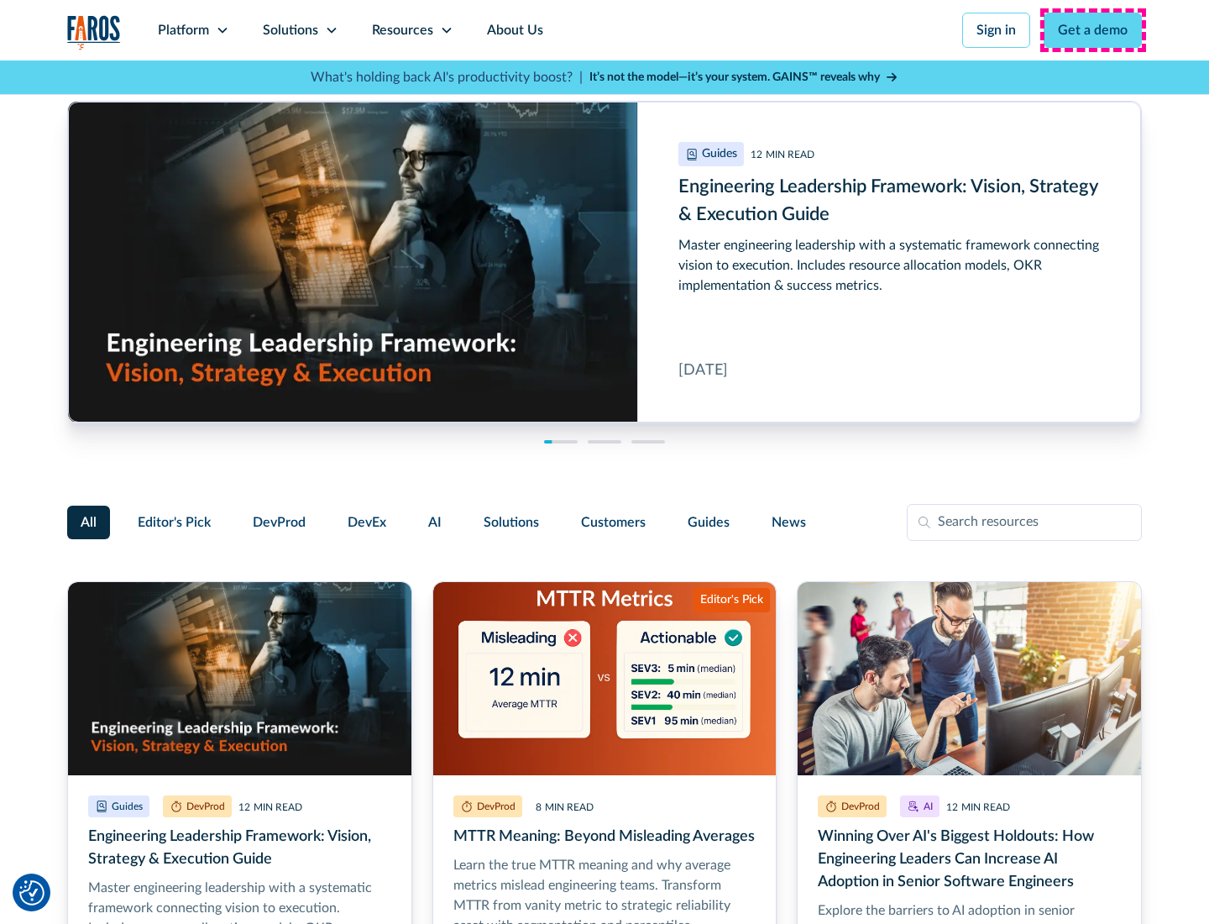
click at [1093, 30] on link "Get a demo" at bounding box center [1093, 30] width 98 height 35
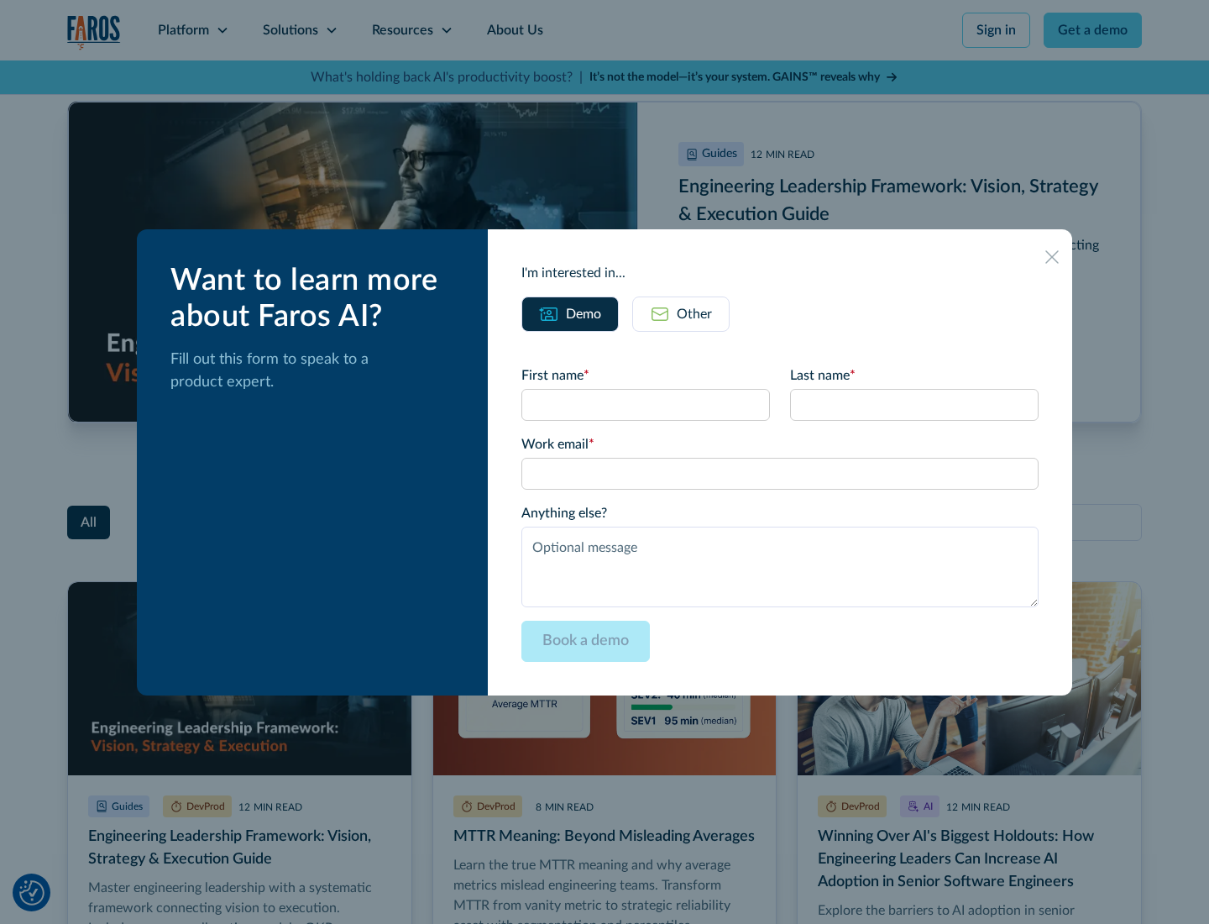
click at [681, 313] on div "Other" at bounding box center [694, 314] width 35 height 20
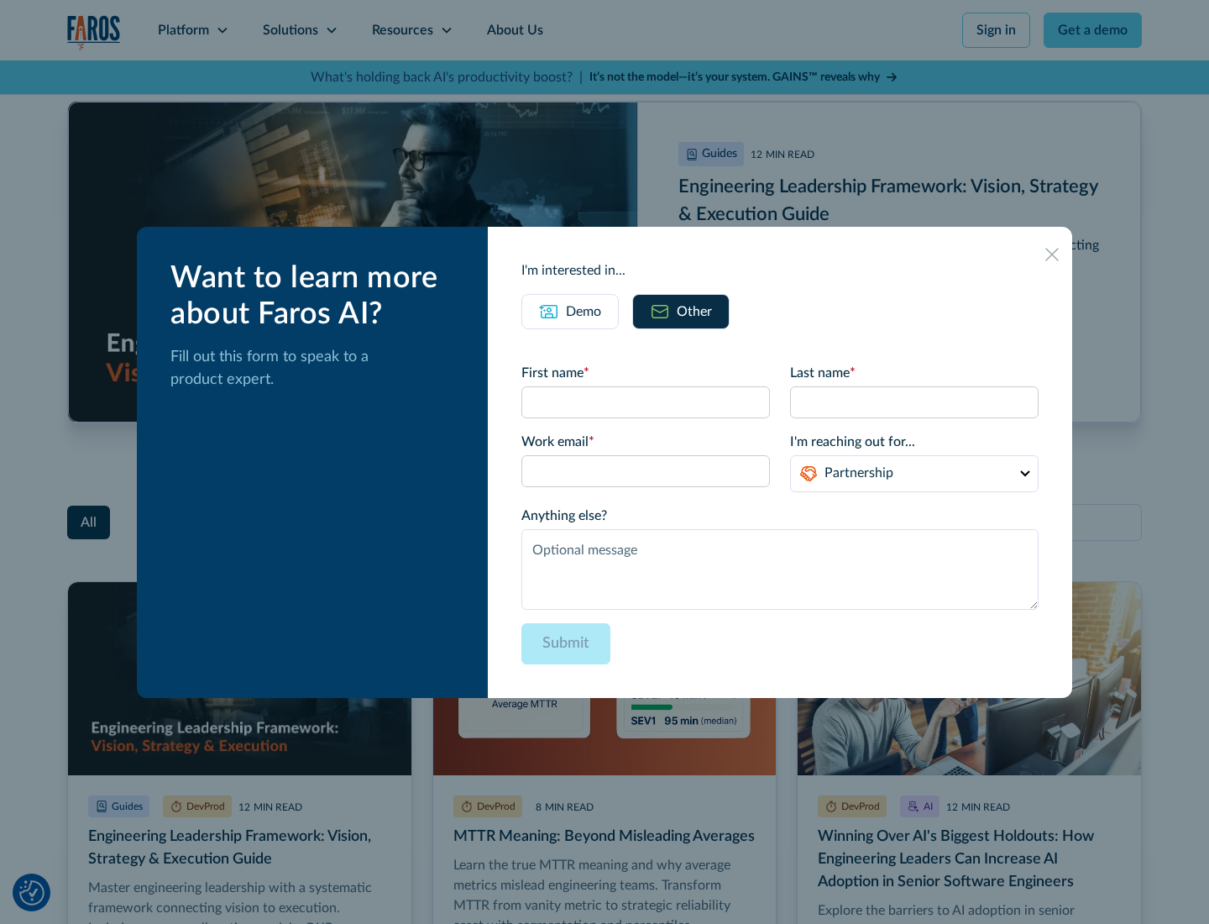
click at [1052, 254] on icon at bounding box center [1051, 254] width 13 height 13
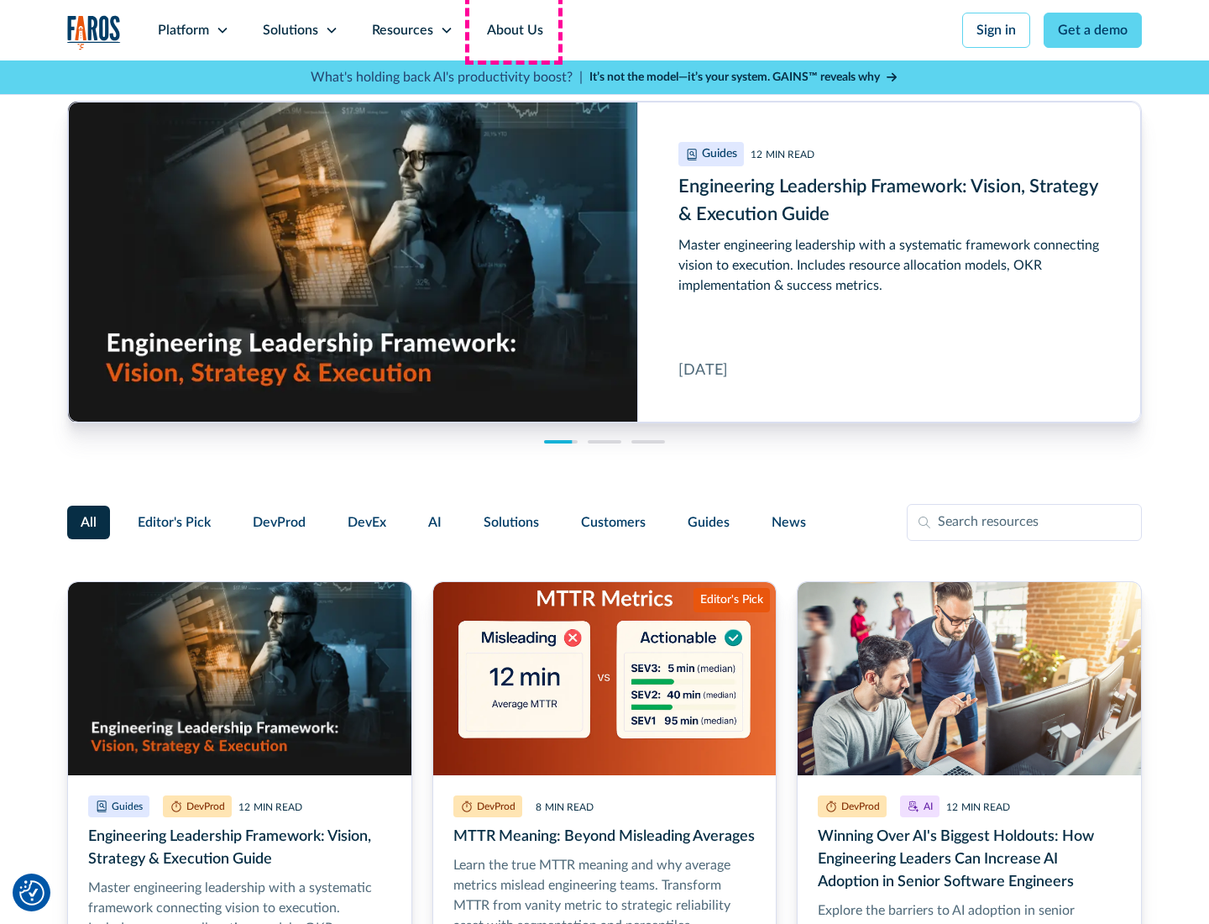
click at [513, 30] on link "About Us" at bounding box center [515, 30] width 90 height 60
